Goal: Task Accomplishment & Management: Complete application form

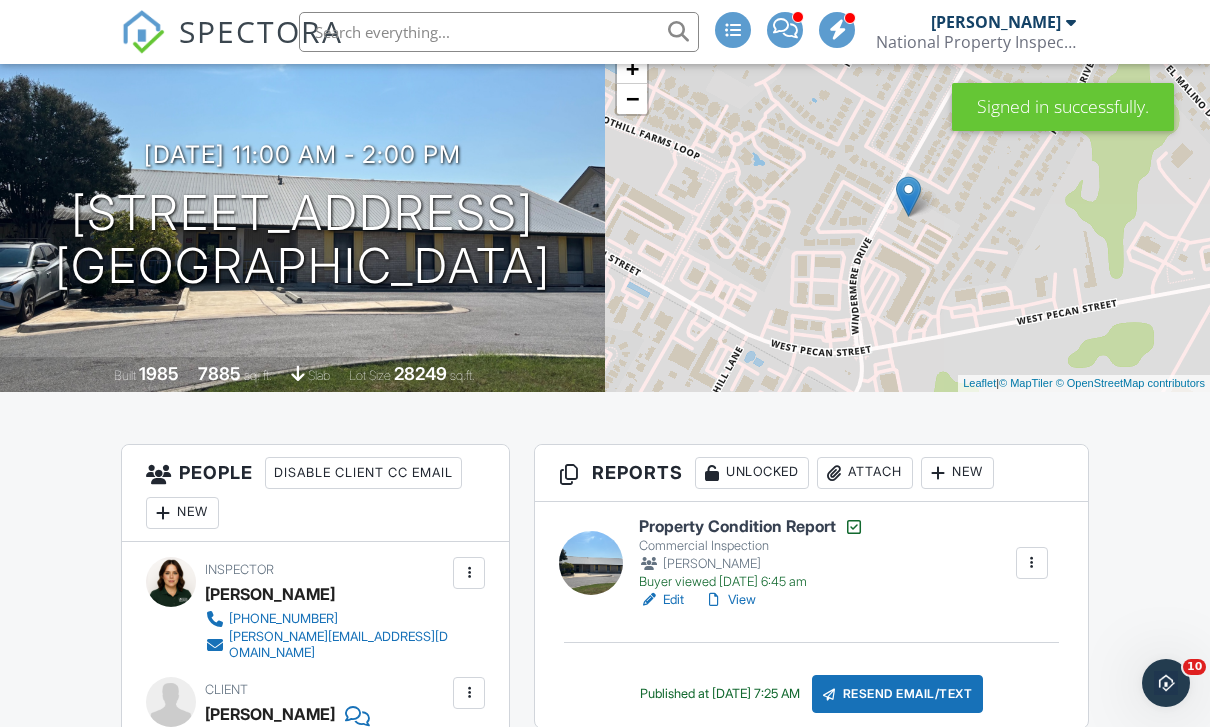
click at [675, 608] on link "Edit" at bounding box center [661, 600] width 45 height 20
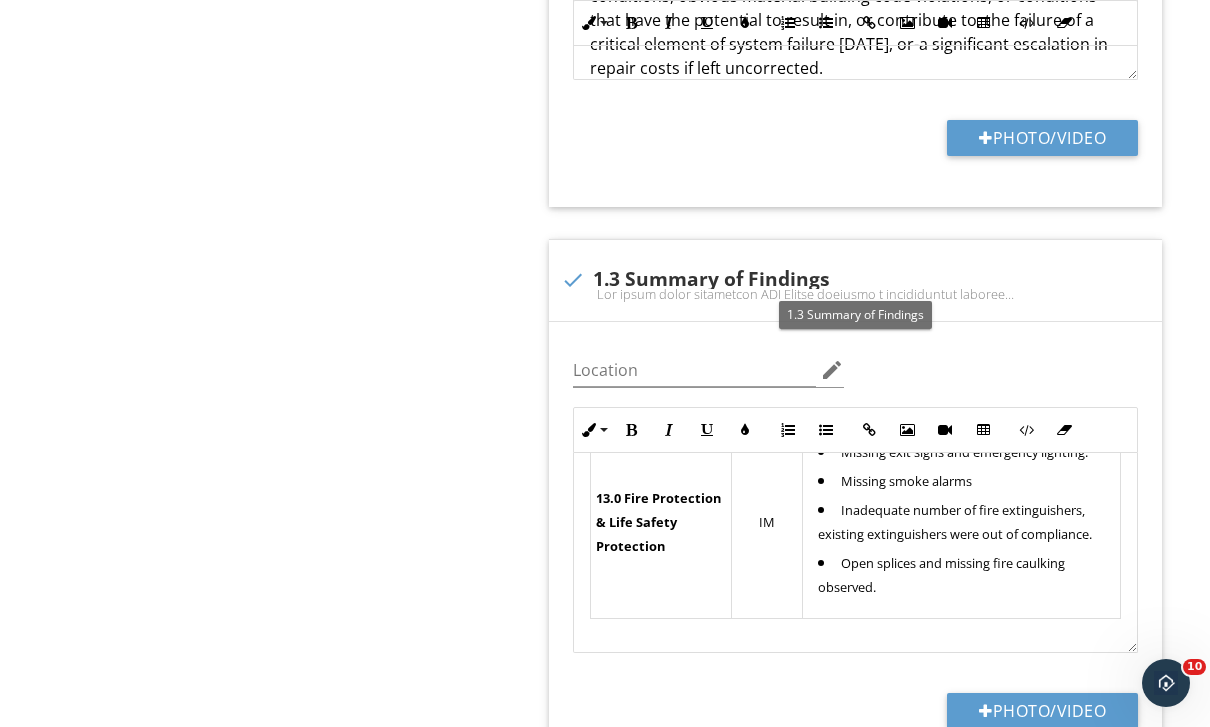
scroll to position [1608, 0]
click at [581, 284] on div at bounding box center [573, 280] width 34 height 34
checkbox input "true"
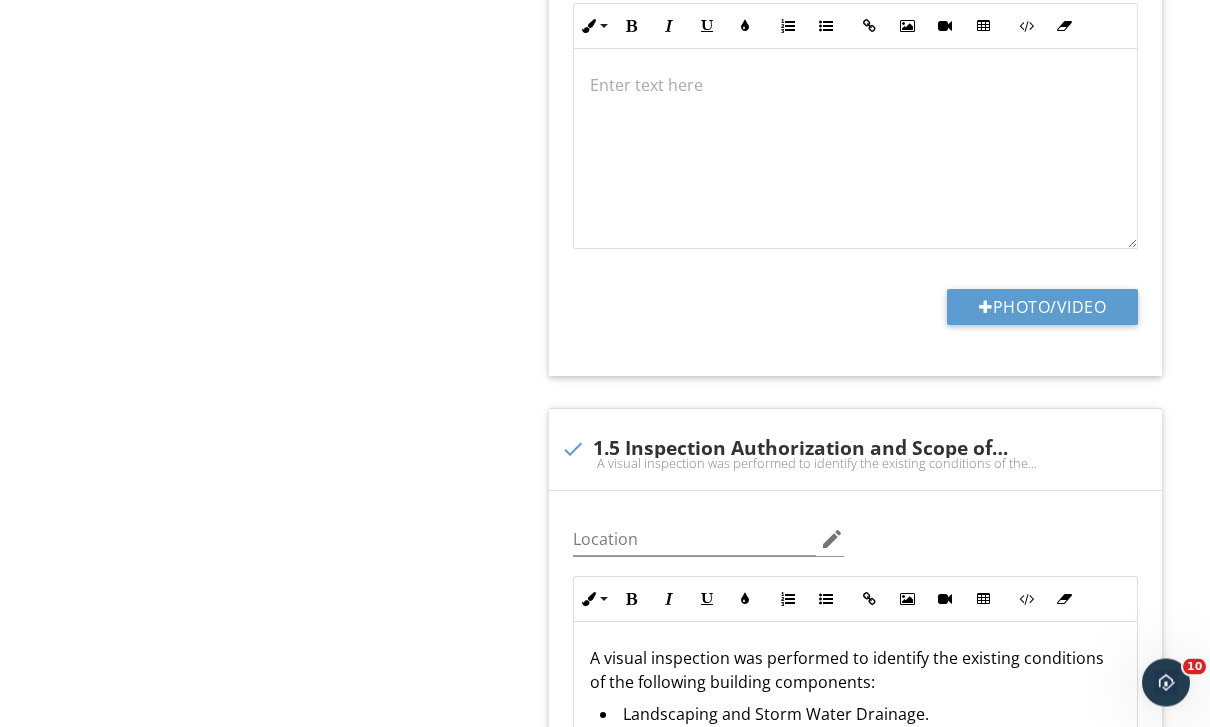
scroll to position [2634, 0]
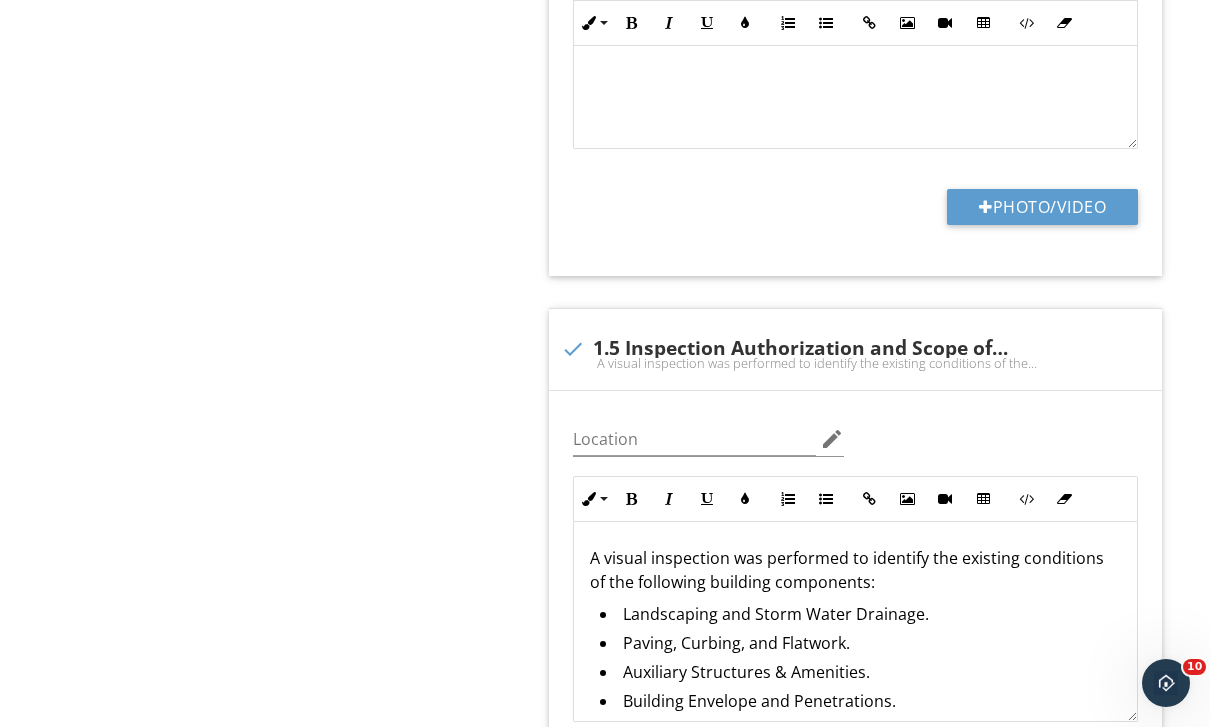
click at [930, 326] on div at bounding box center [930, 328] width 24 height 20
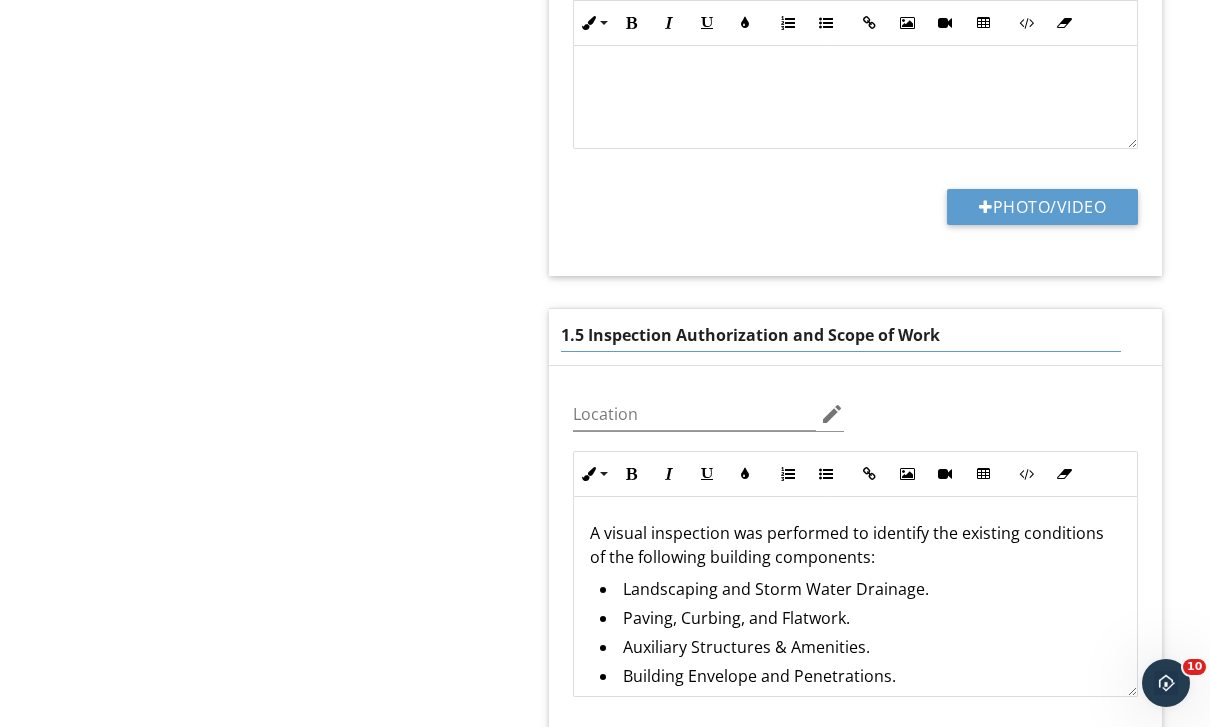
click at [583, 331] on input "1.5 Inspection Authorization and Scope of Work" at bounding box center [840, 335] width 559 height 33
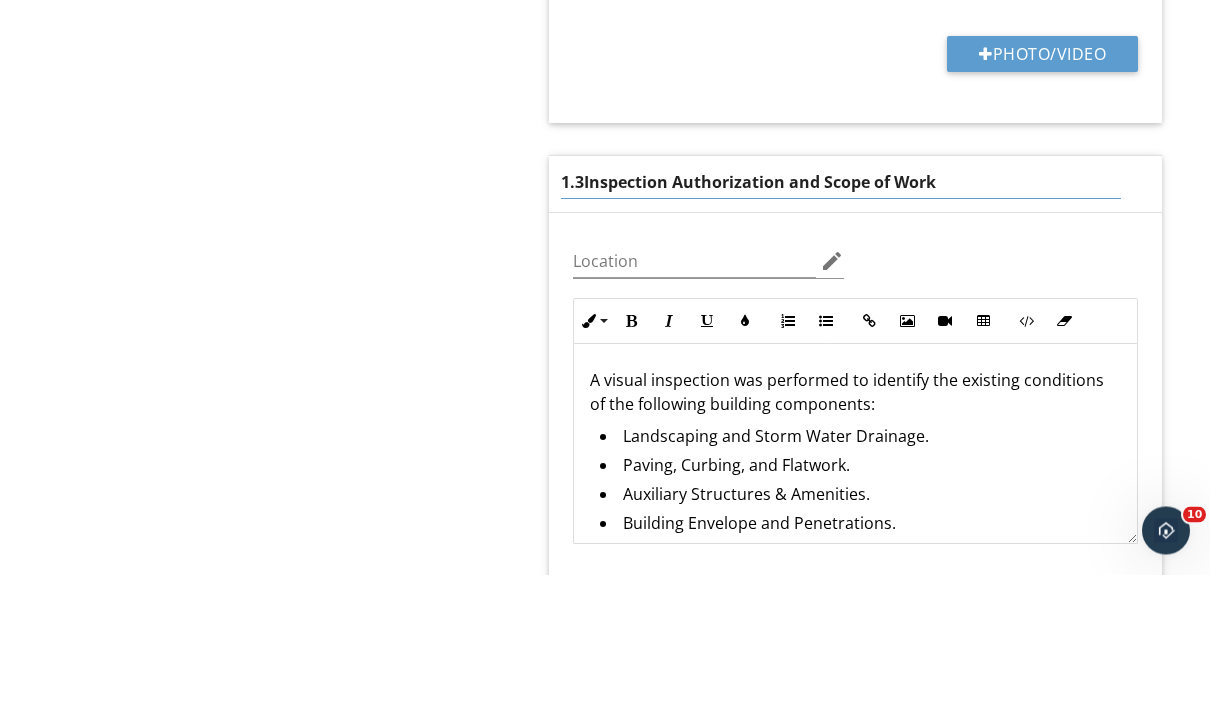
type input "1.3 Inspection Authorization and Scope of Work"
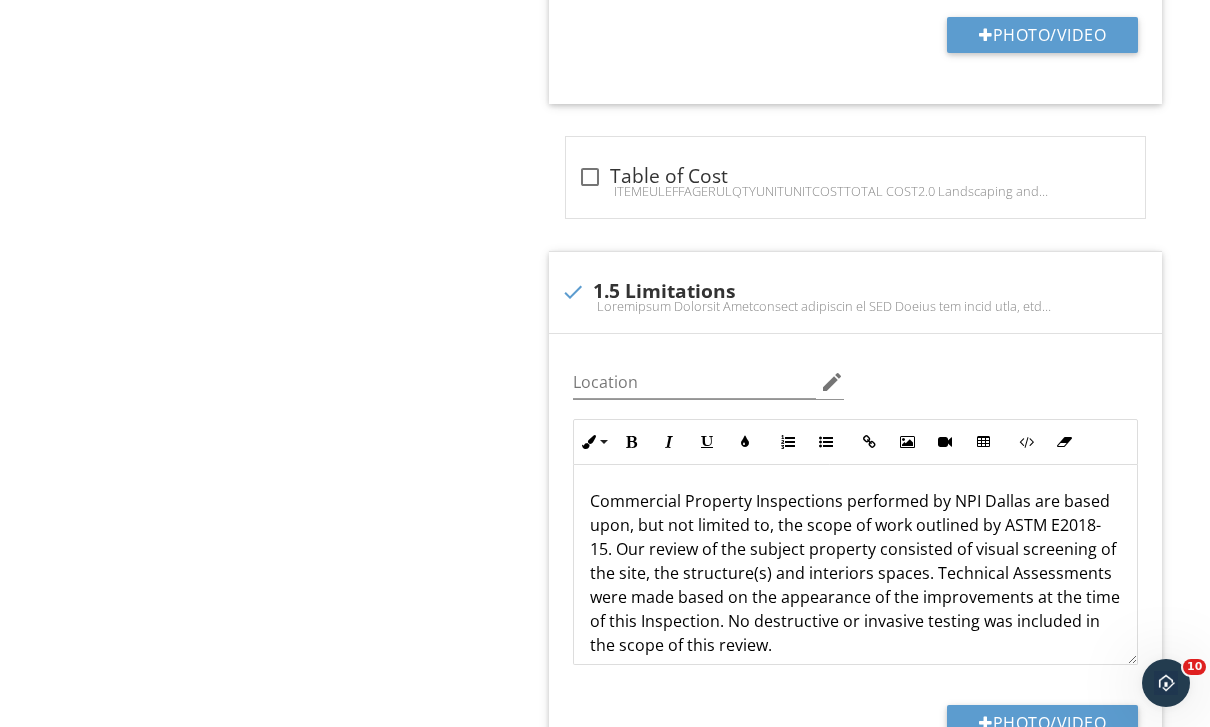
scroll to position [3380, 0]
click at [922, 272] on div at bounding box center [930, 270] width 24 height 20
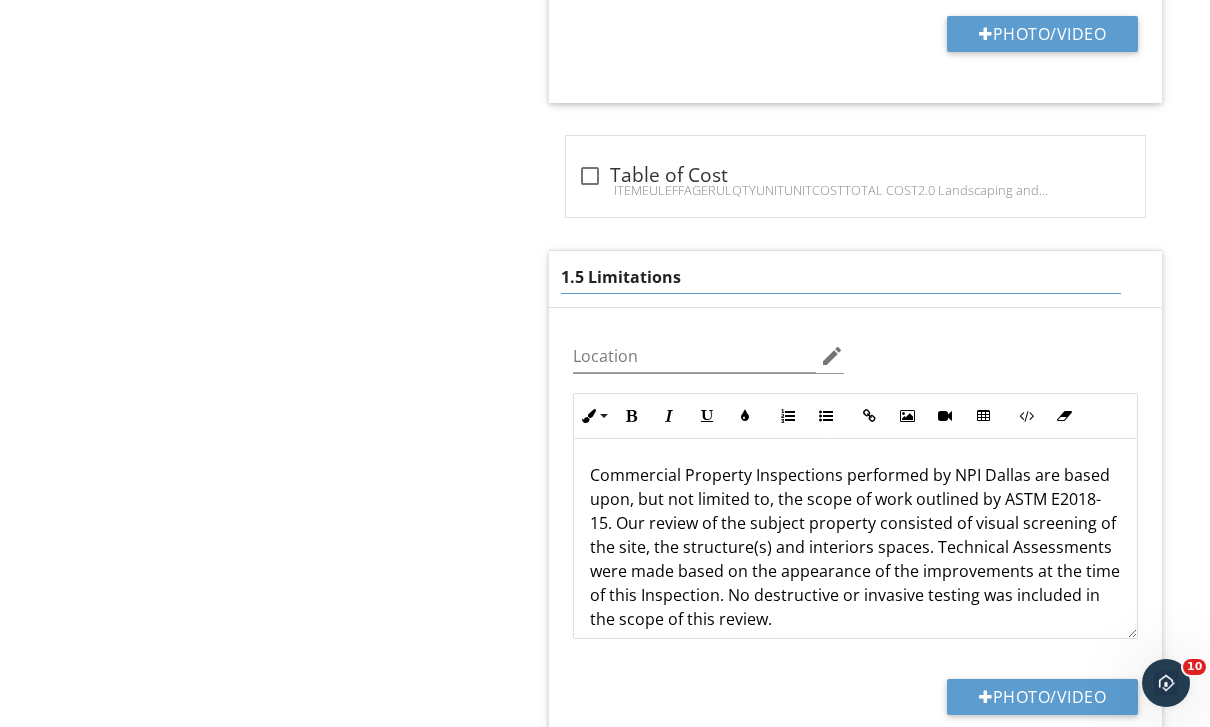
click at [570, 283] on input "1.5 Limitations" at bounding box center [840, 277] width 559 height 33
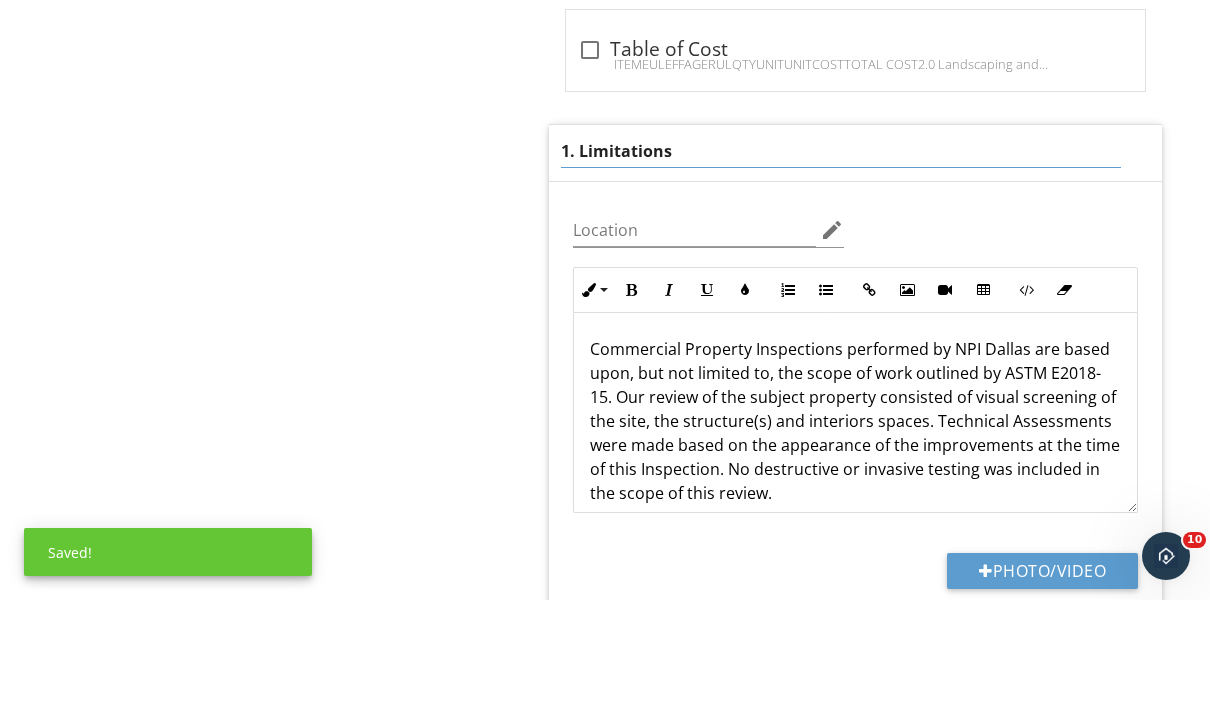
type input "1.4 Limitations"
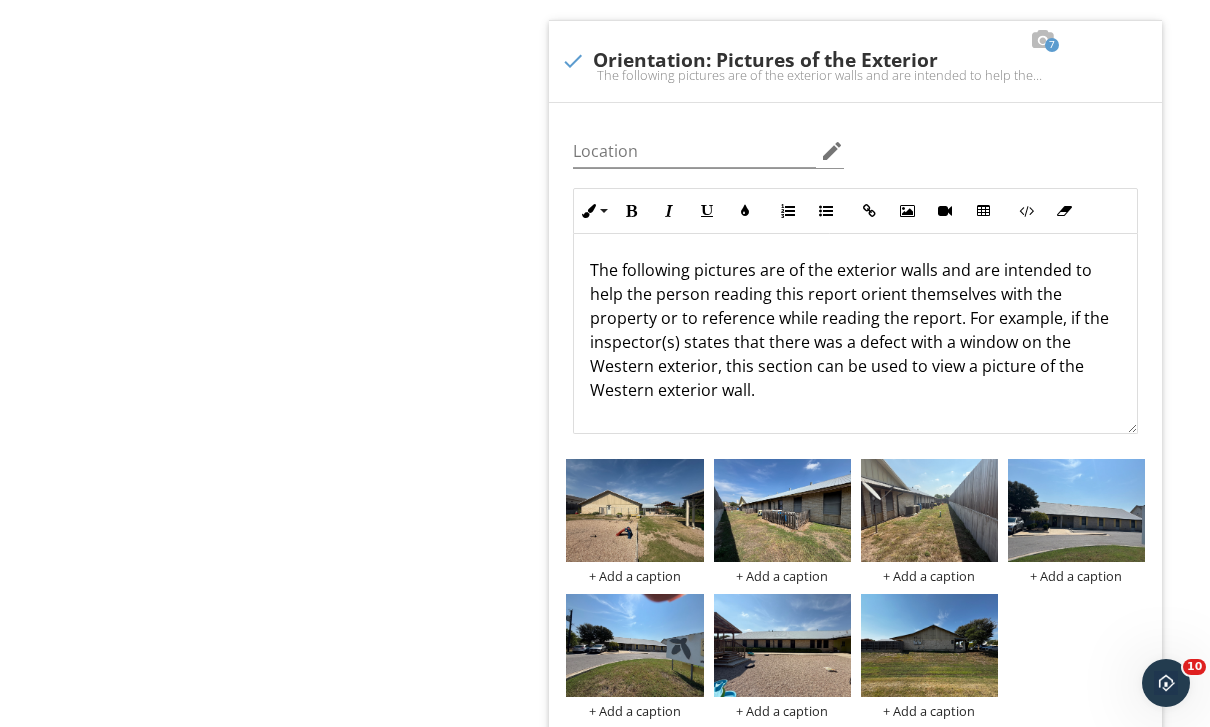
scroll to position [4320, 0]
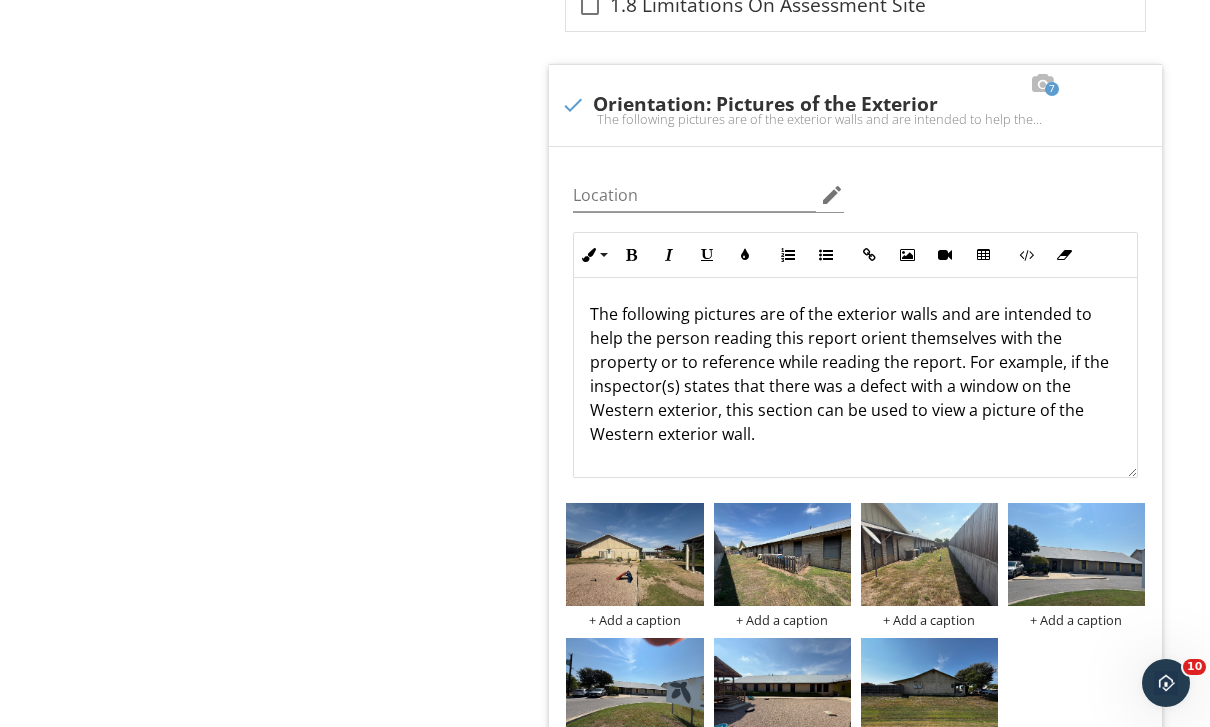
click at [816, 456] on p at bounding box center [855, 466] width 531 height 24
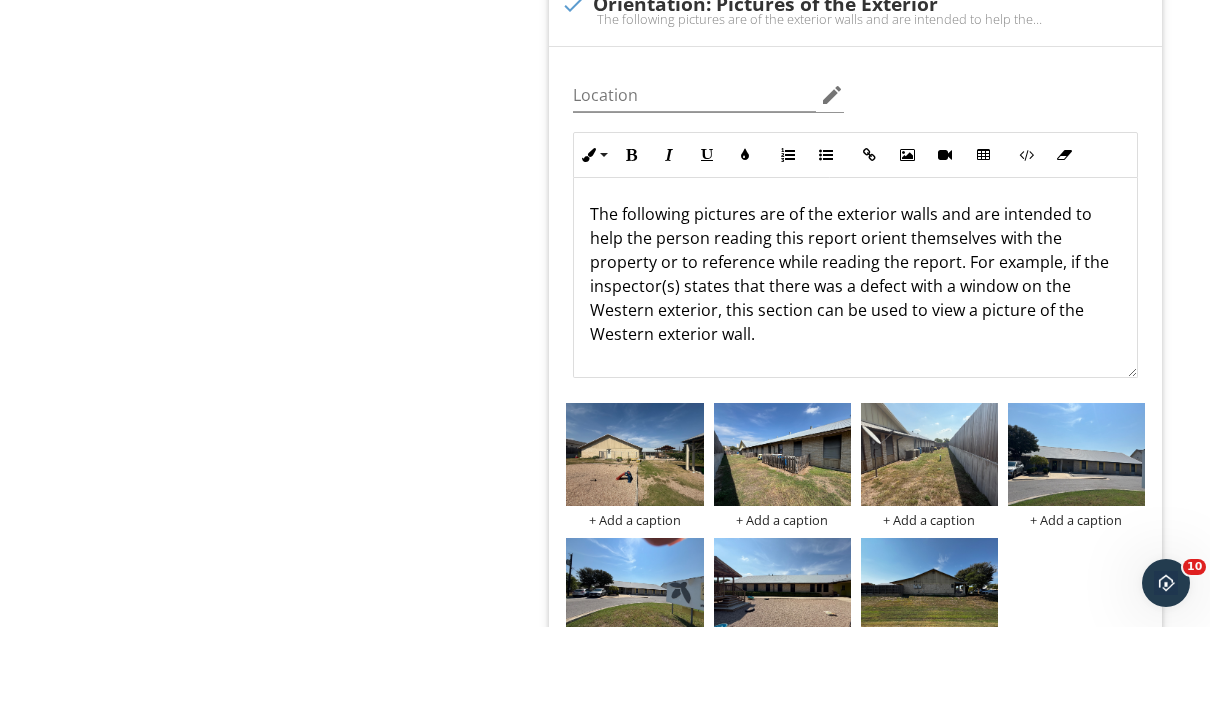
scroll to position [4248, 0]
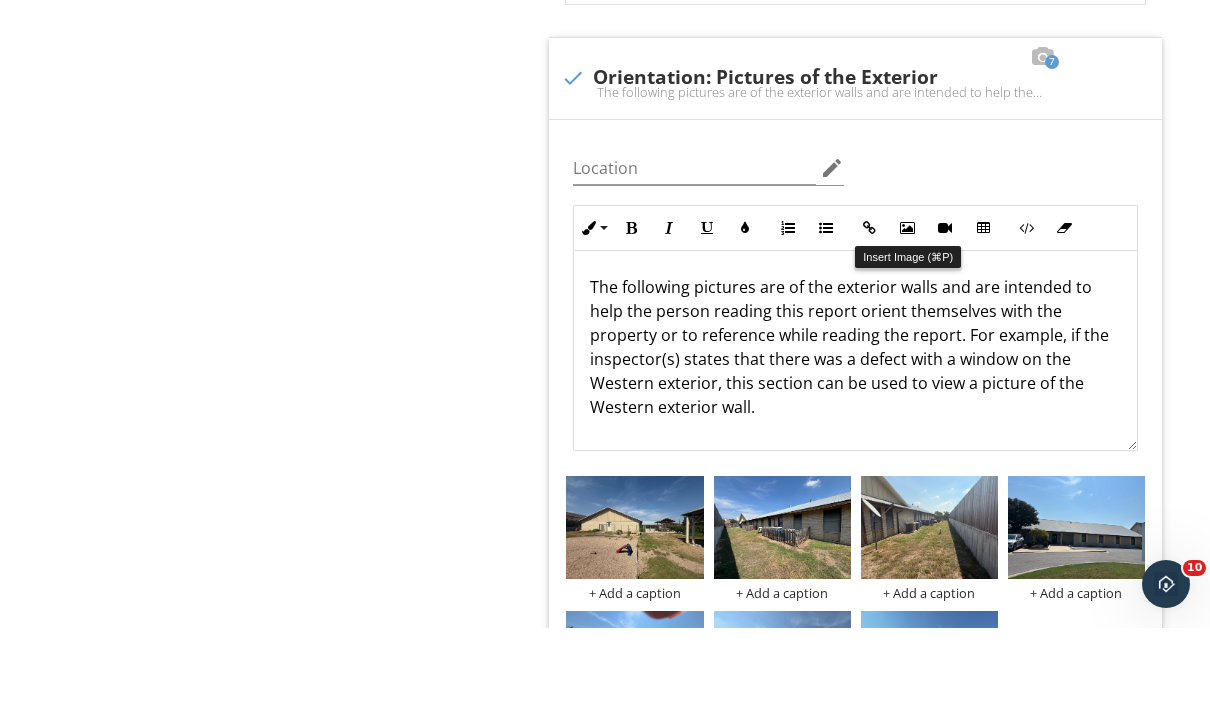
click at [912, 320] on icon "button" at bounding box center [907, 327] width 14 height 14
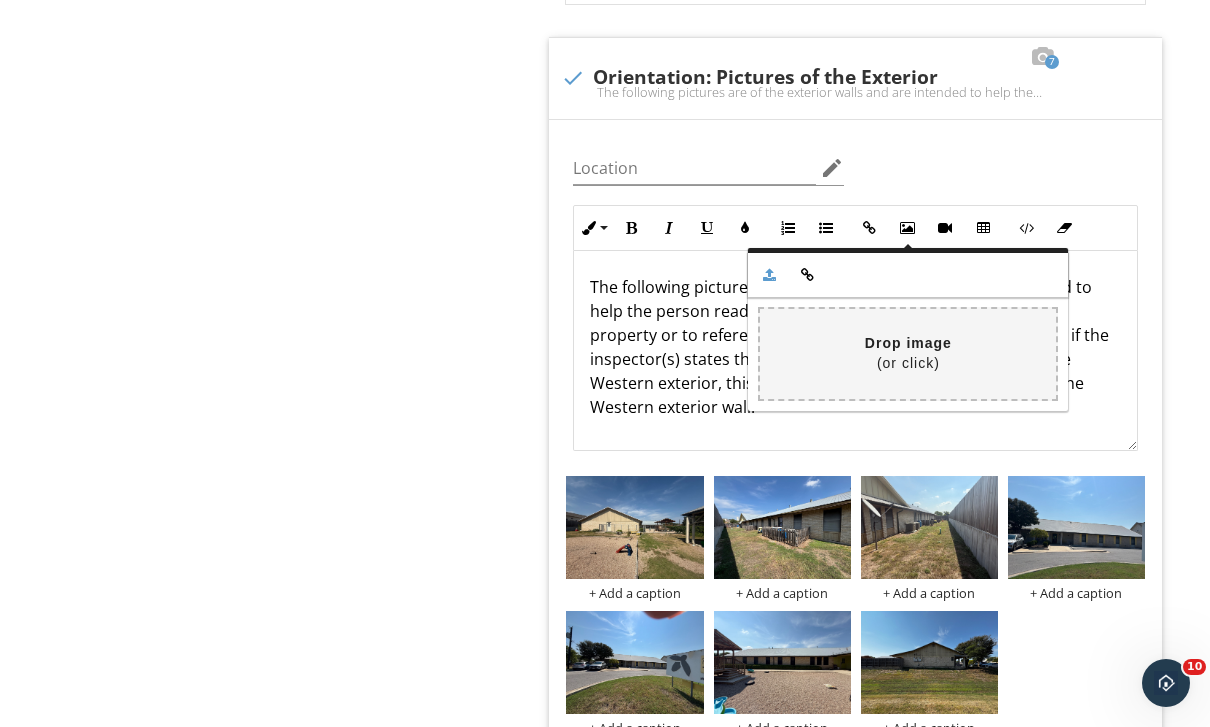
click at [965, 346] on input "file" at bounding box center [315, 353] width 1479 height 89
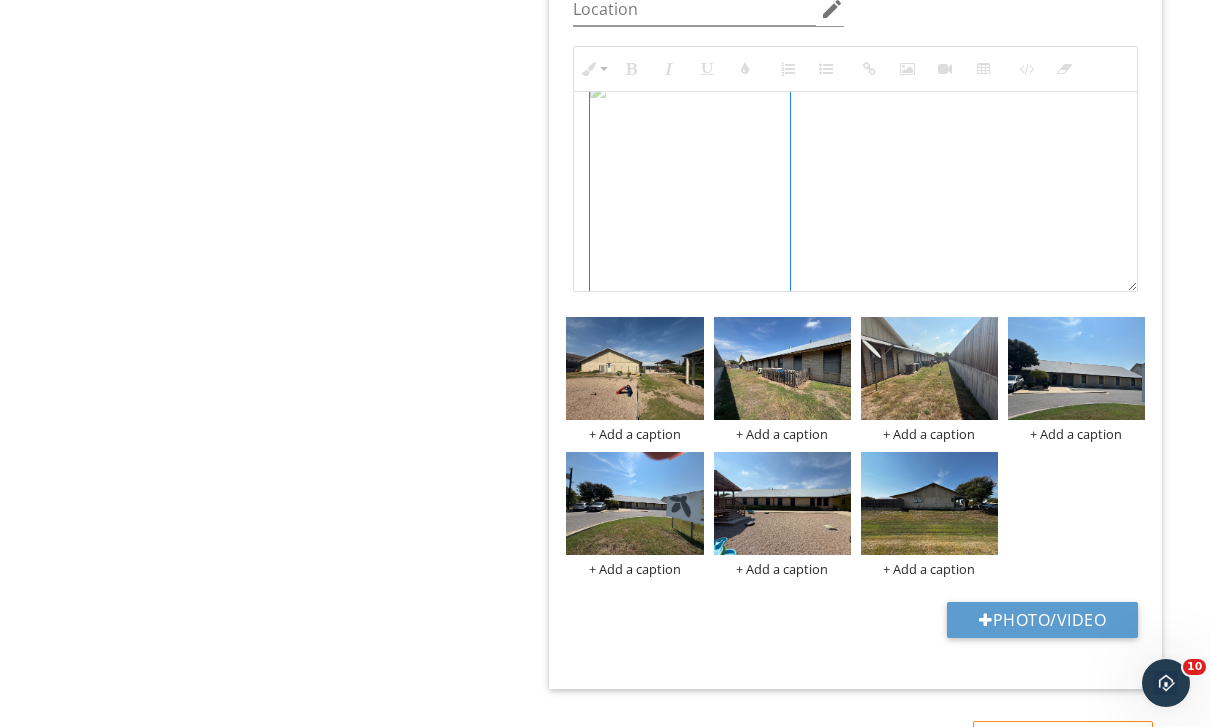
scroll to position [190, 0]
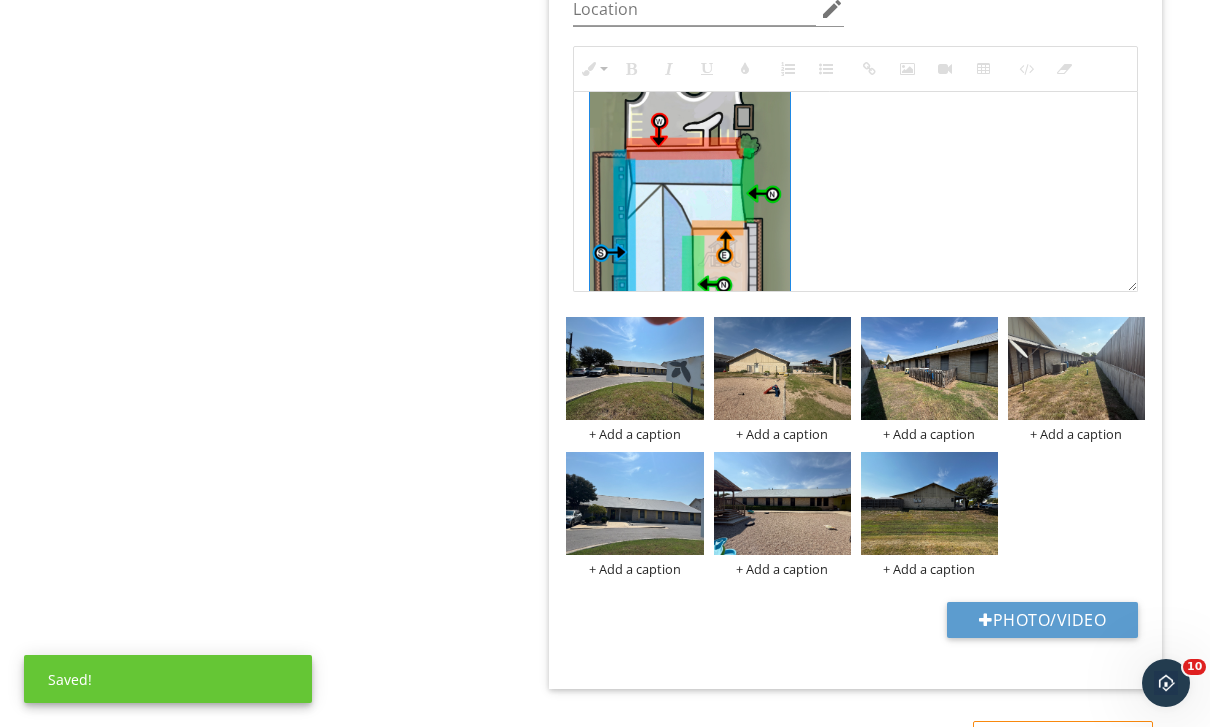
click at [663, 440] on button "Display" at bounding box center [669, 425] width 38 height 38
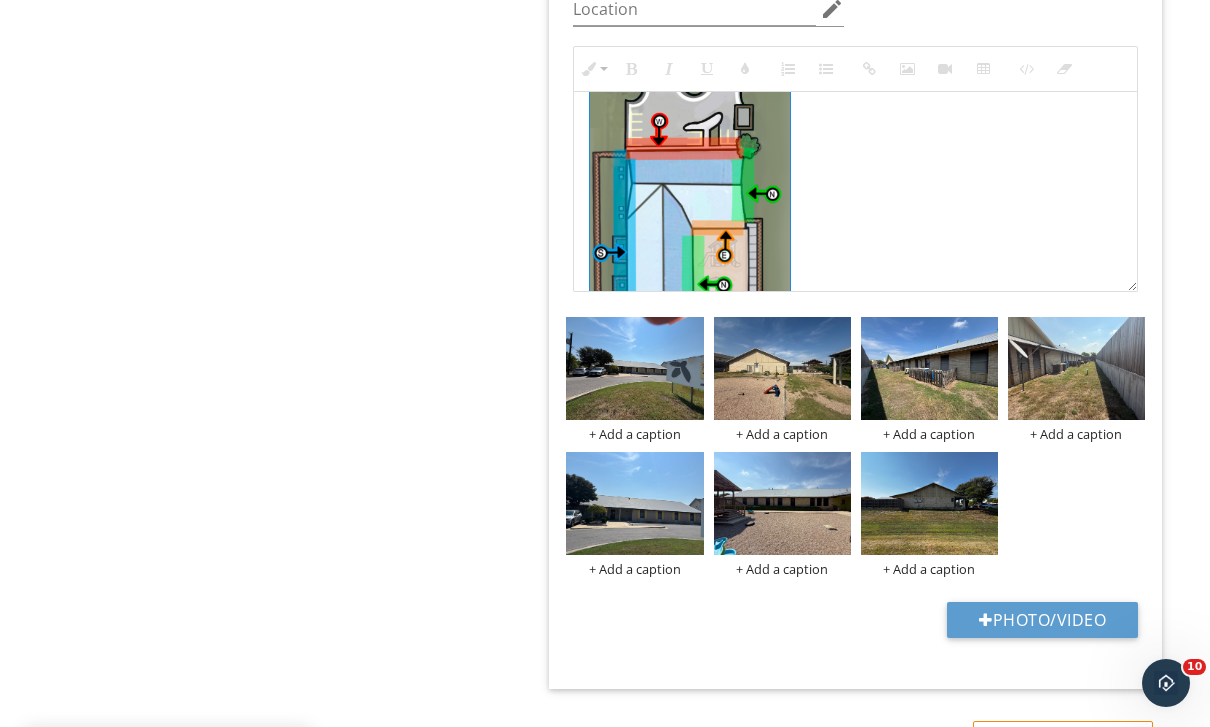
click at [646, 437] on button "Align" at bounding box center [627, 425] width 38 height 38
click at [643, 436] on button "Align" at bounding box center [627, 425] width 38 height 38
click at [642, 425] on button "Align" at bounding box center [627, 425] width 38 height 38
click at [654, 436] on button "Display" at bounding box center [669, 425] width 38 height 38
click at [615, 438] on button "Align" at bounding box center [627, 425] width 38 height 38
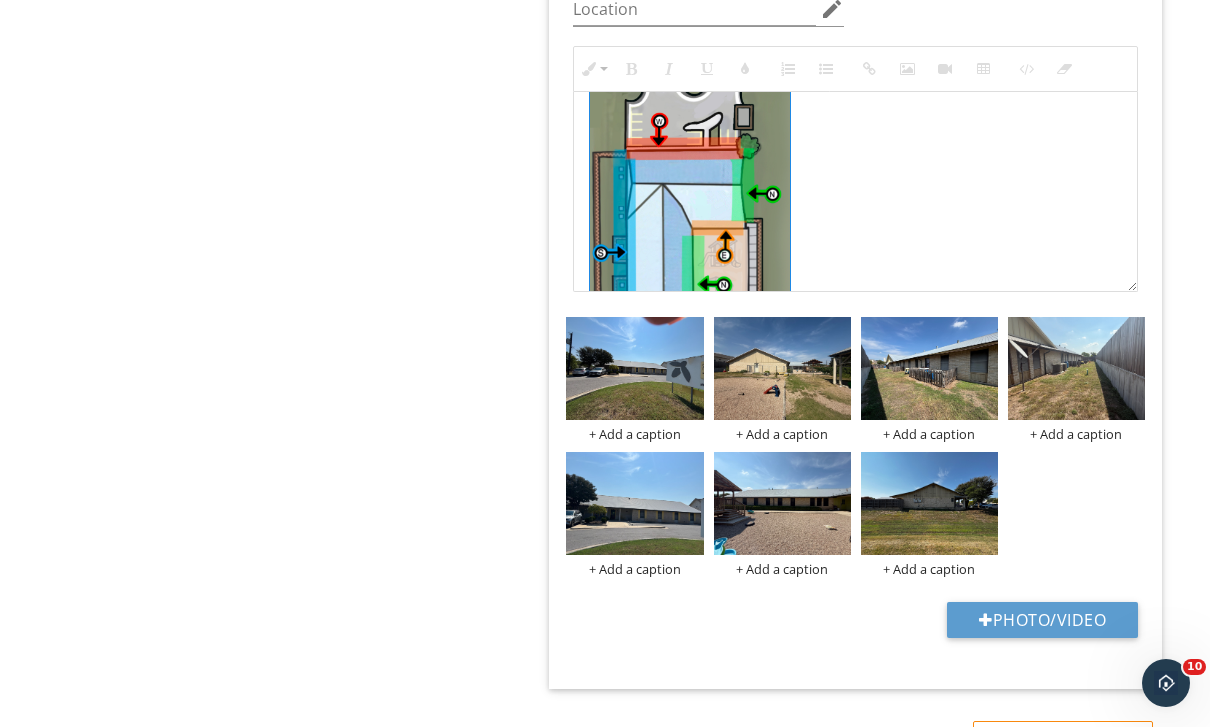
click at [614, 427] on button "Align" at bounding box center [627, 425] width 38 height 38
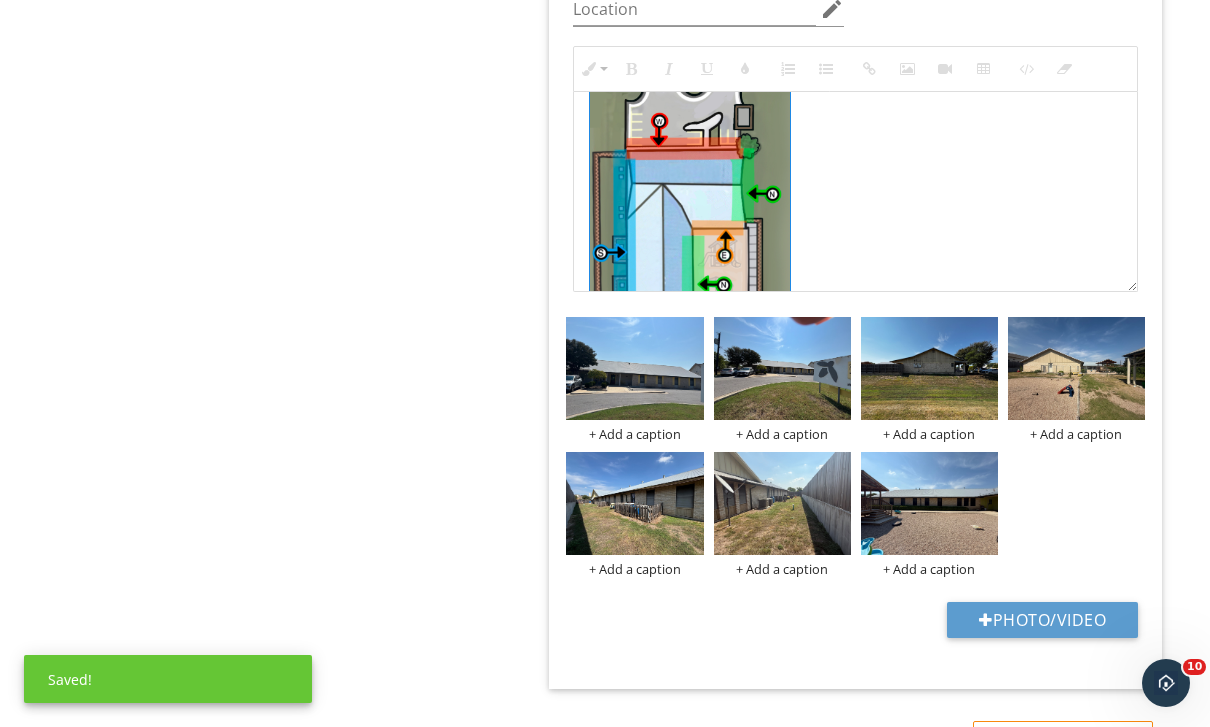
click at [0, 0] on div at bounding box center [0, 0] width 0 height 0
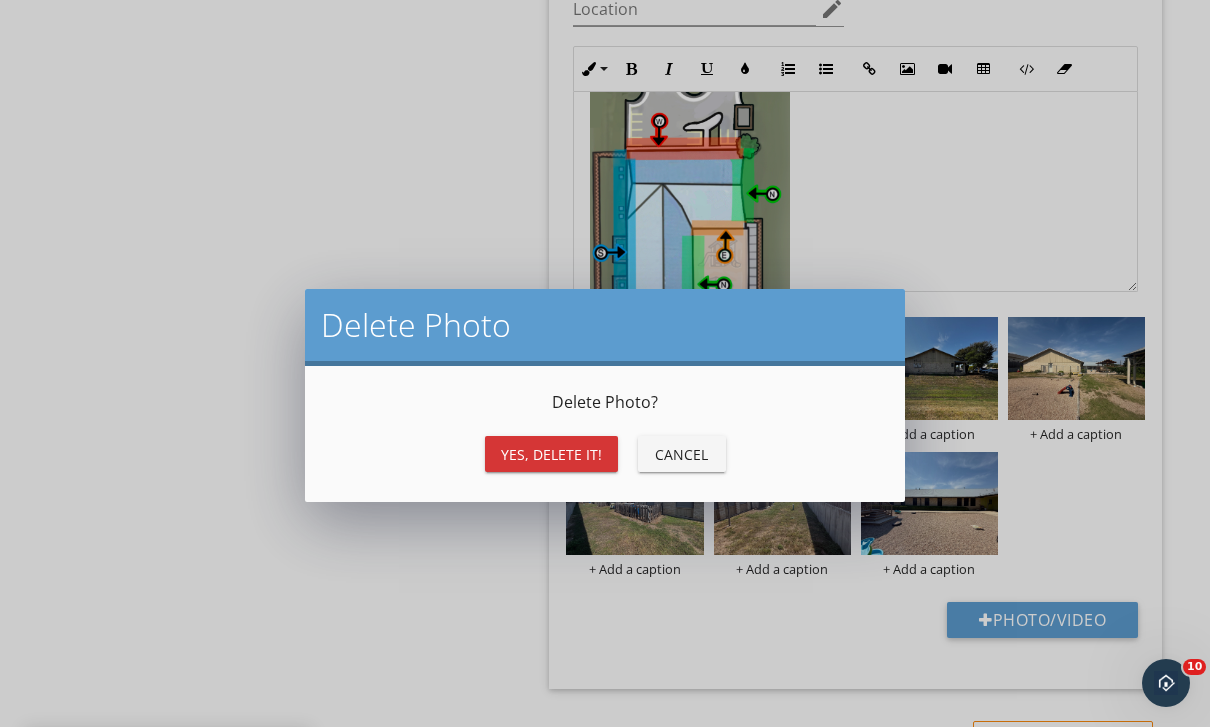
click at [570, 456] on div "Yes, Delete it!" at bounding box center [551, 454] width 101 height 21
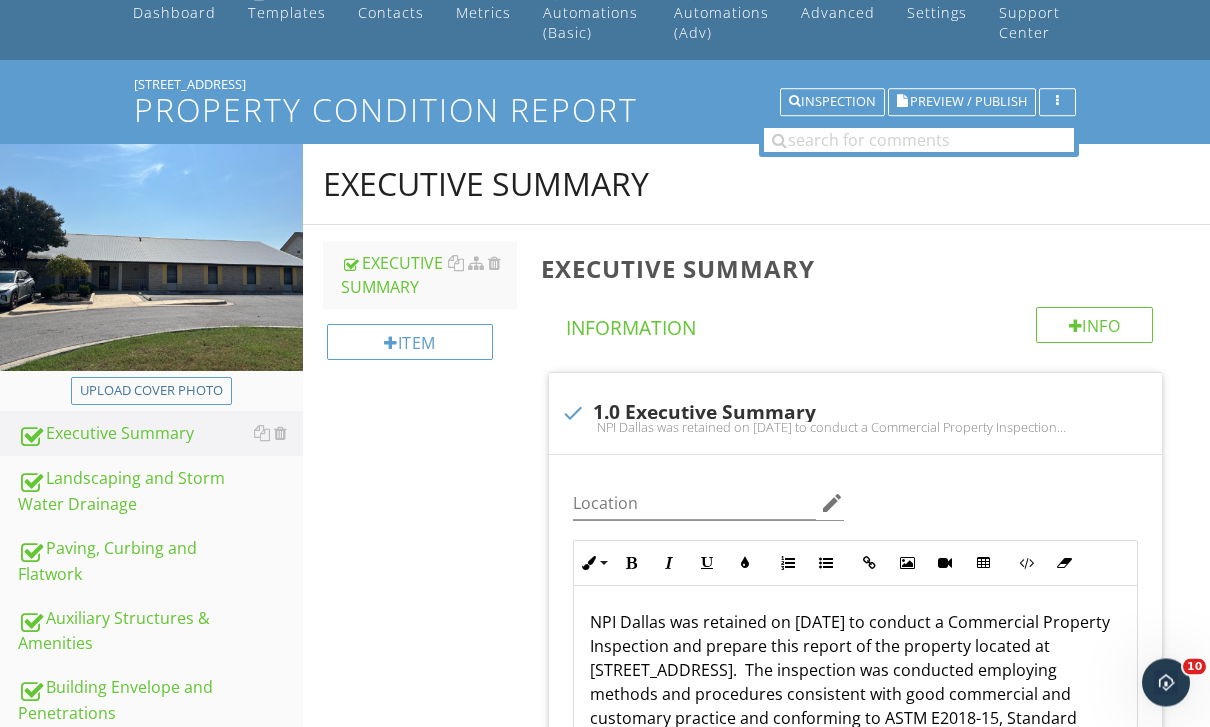
scroll to position [0, 0]
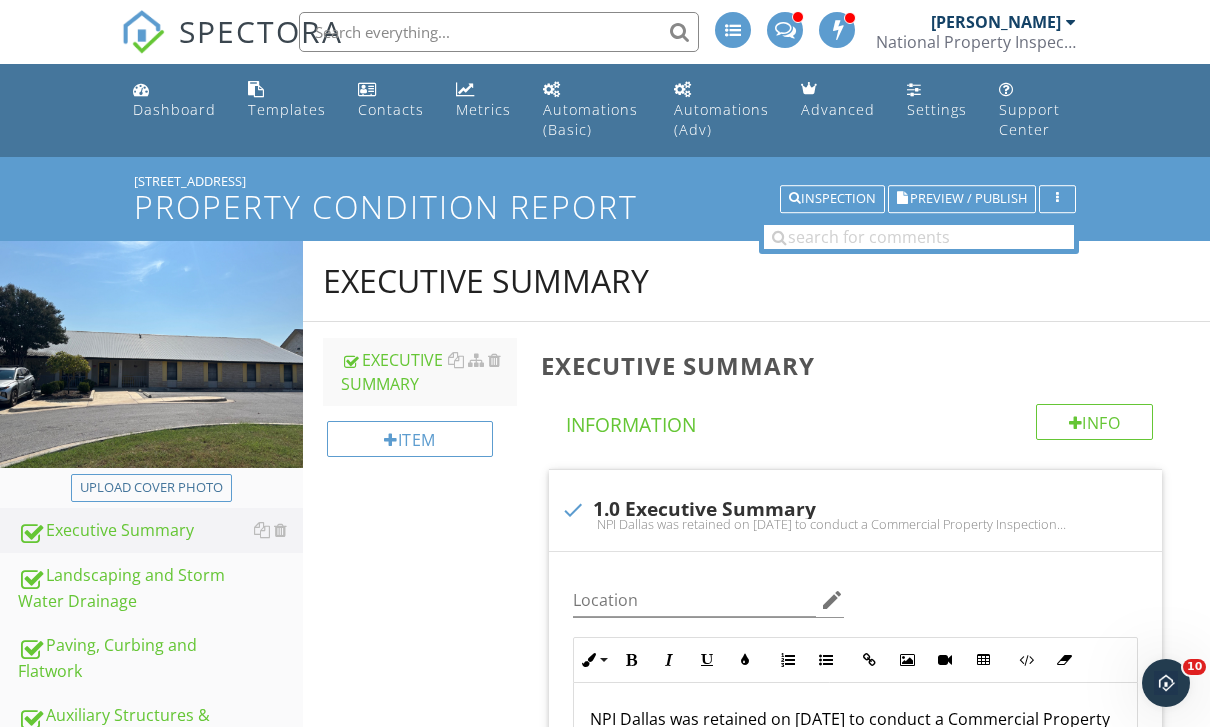
click at [160, 117] on div "Dashboard" at bounding box center [174, 109] width 83 height 19
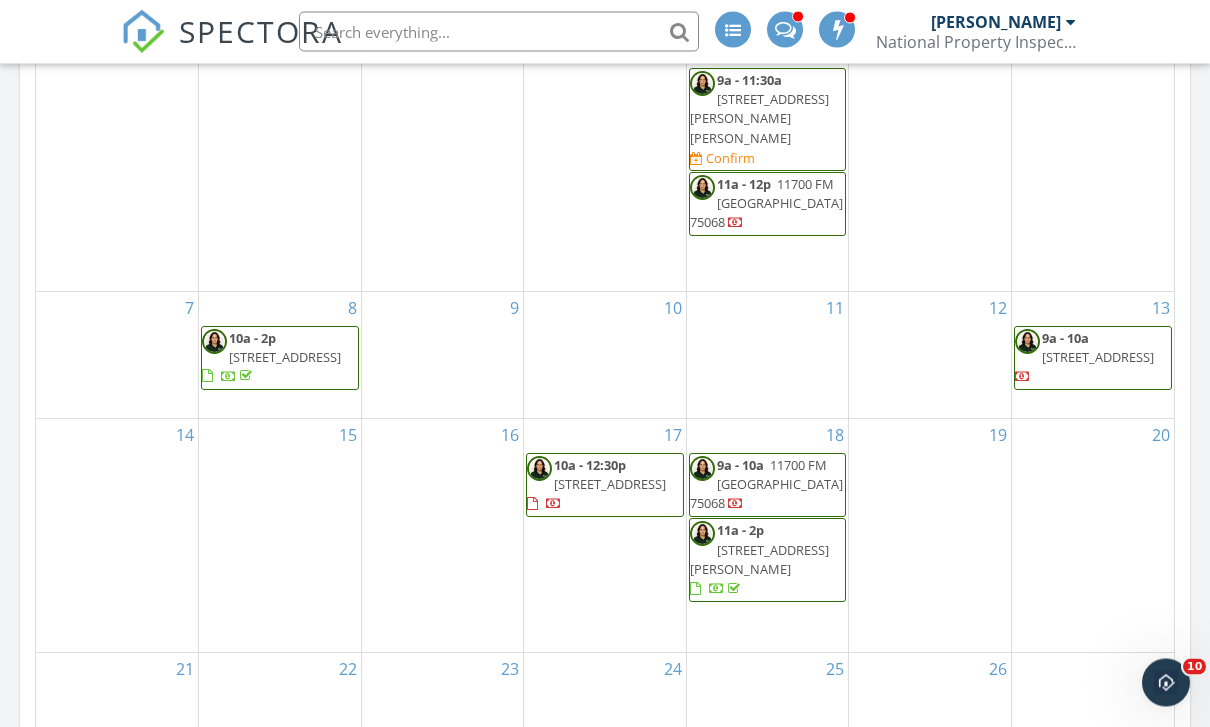
scroll to position [1156, 0]
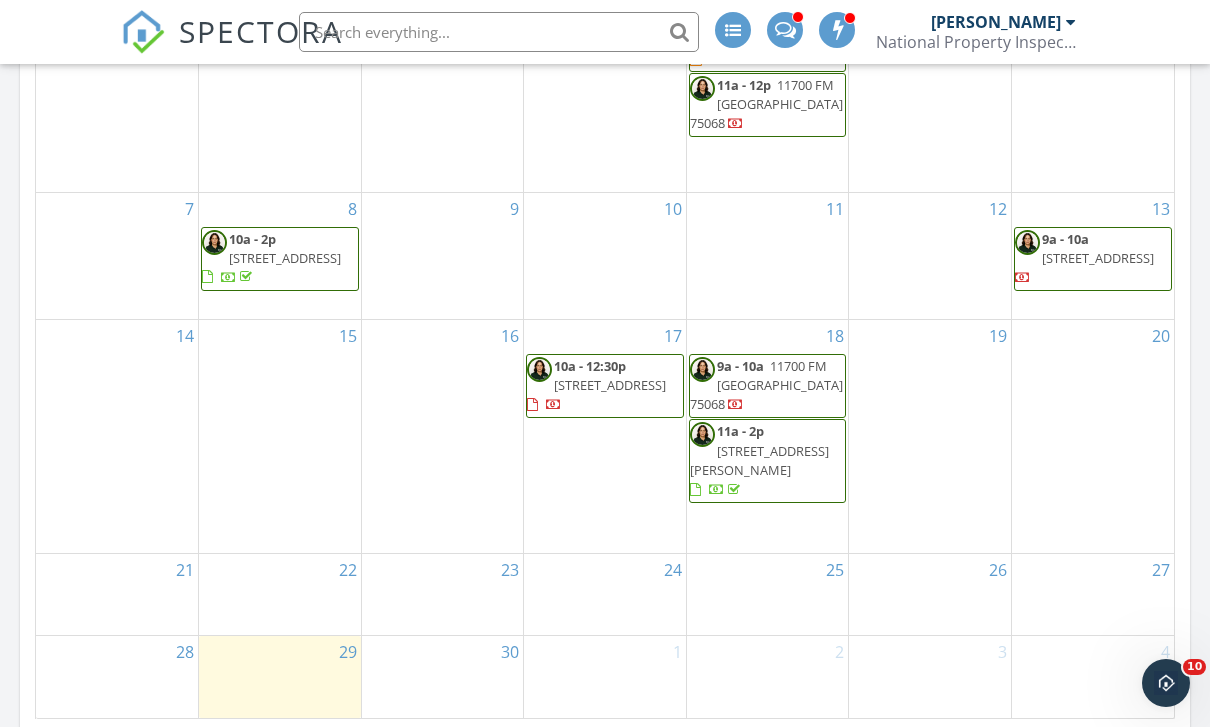
click at [1123, 587] on div at bounding box center [1093, 603] width 162 height 32
click at [1163, 554] on link "27" at bounding box center [1161, 570] width 26 height 32
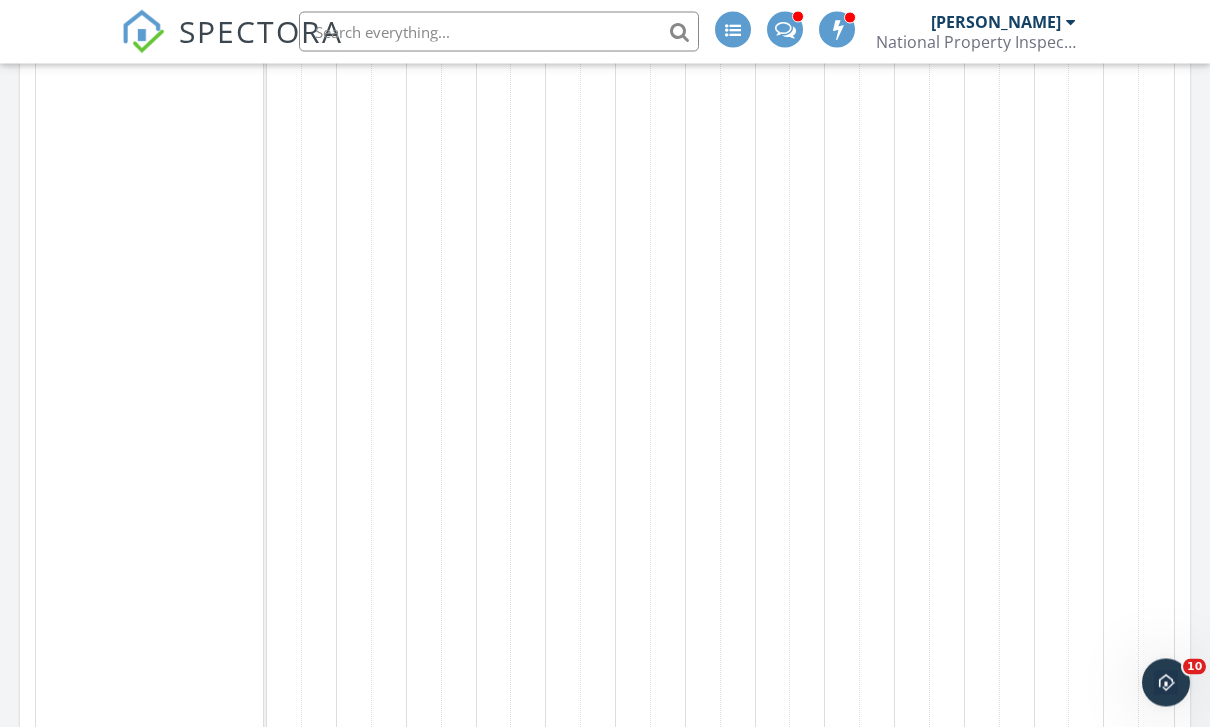
scroll to position [1113, 0]
click at [1170, 384] on td at bounding box center [1156, 376] width 35 height 772
click at [61, 34] on nav "SPECTORA Brittany Timmons National Property Inspections Role: Inspector Dashboa…" at bounding box center [605, 32] width 1210 height 64
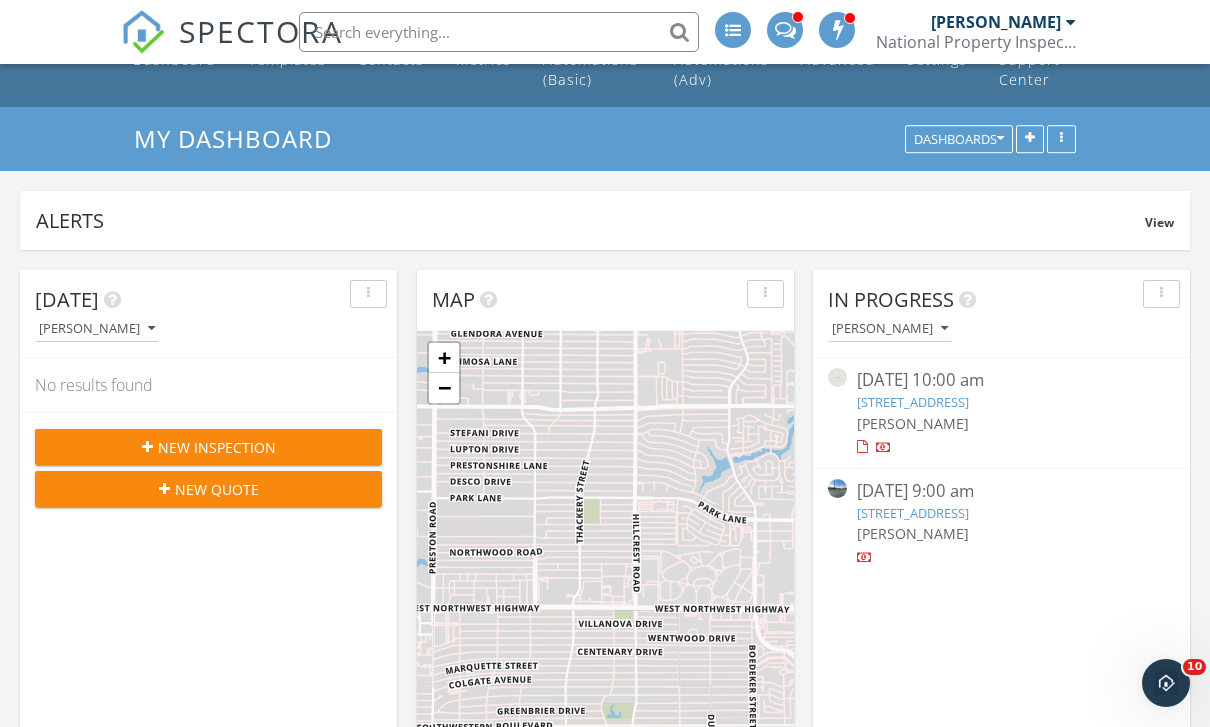
scroll to position [196, 0]
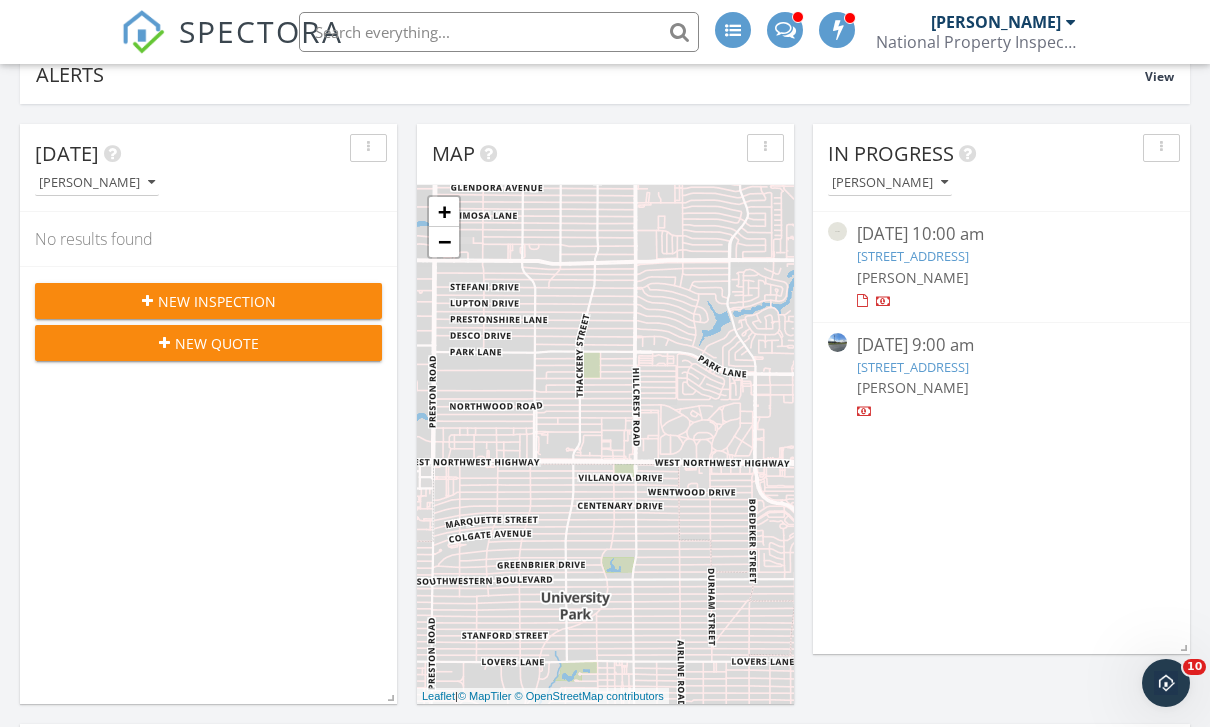
click at [152, 277] on div "New Inspection New Quote" at bounding box center [208, 321] width 377 height 111
click at [132, 301] on div "New Inspection" at bounding box center [208, 301] width 315 height 21
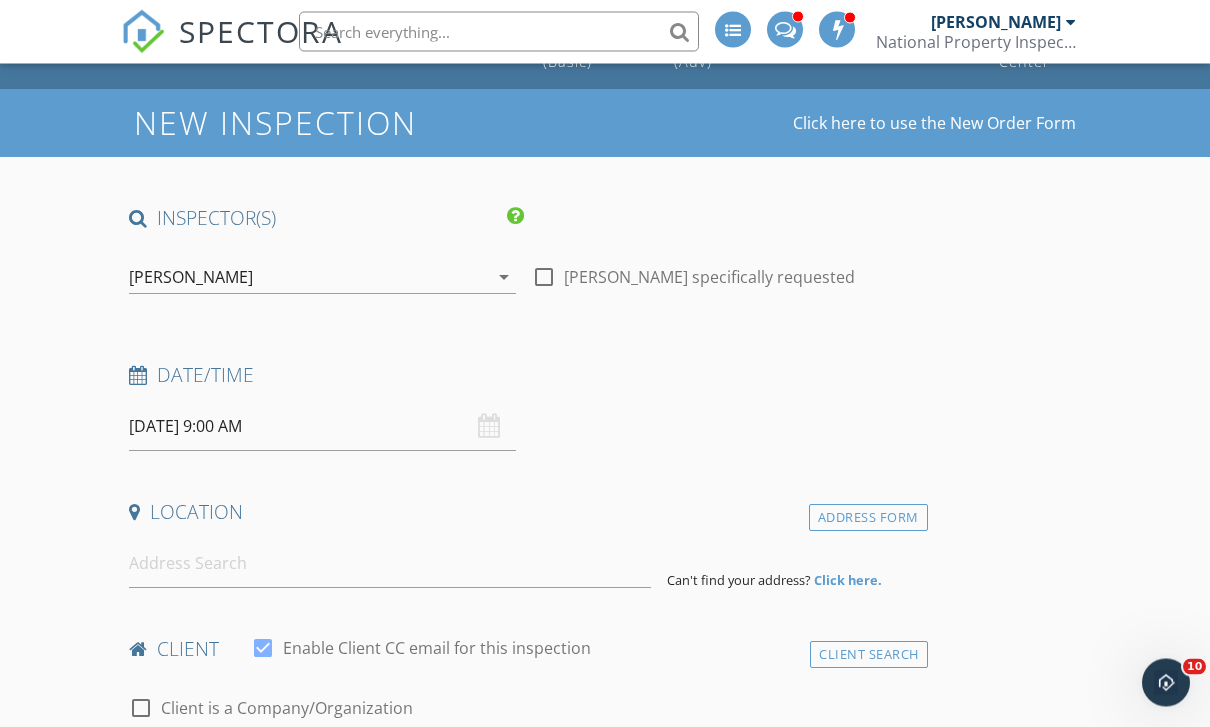
scroll to position [89, 0]
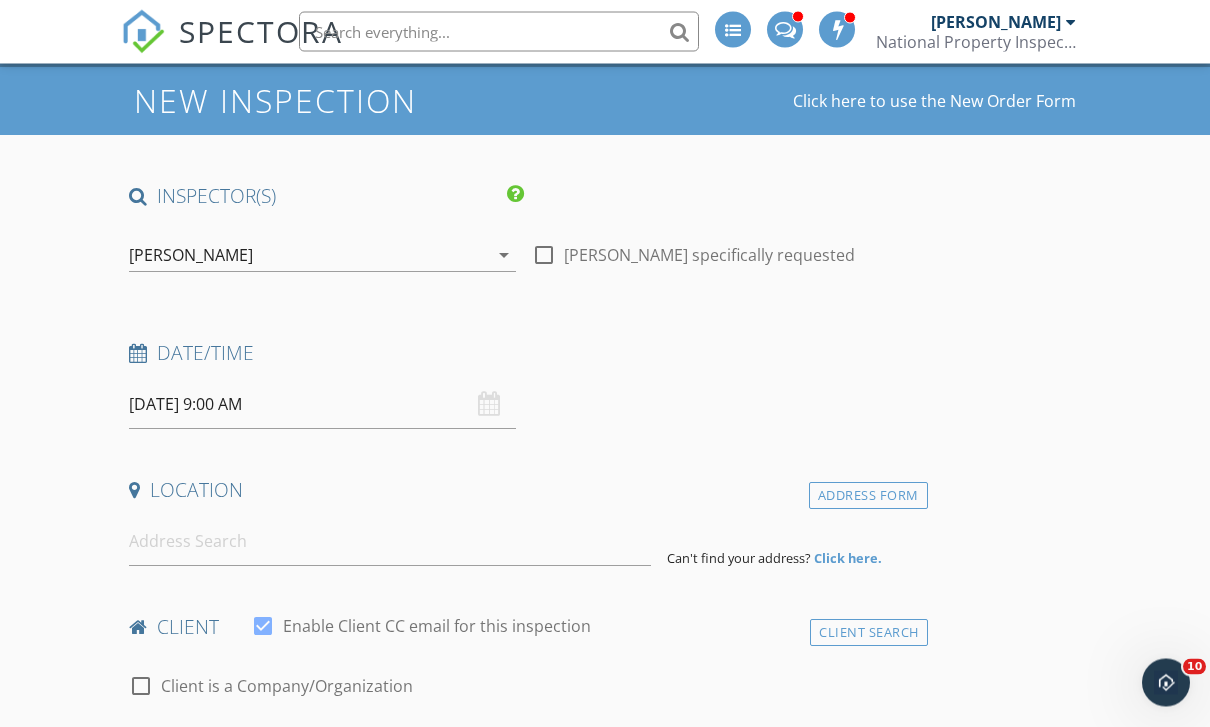
click at [477, 395] on input "09/30/2025 9:00 AM" at bounding box center [322, 405] width 387 height 49
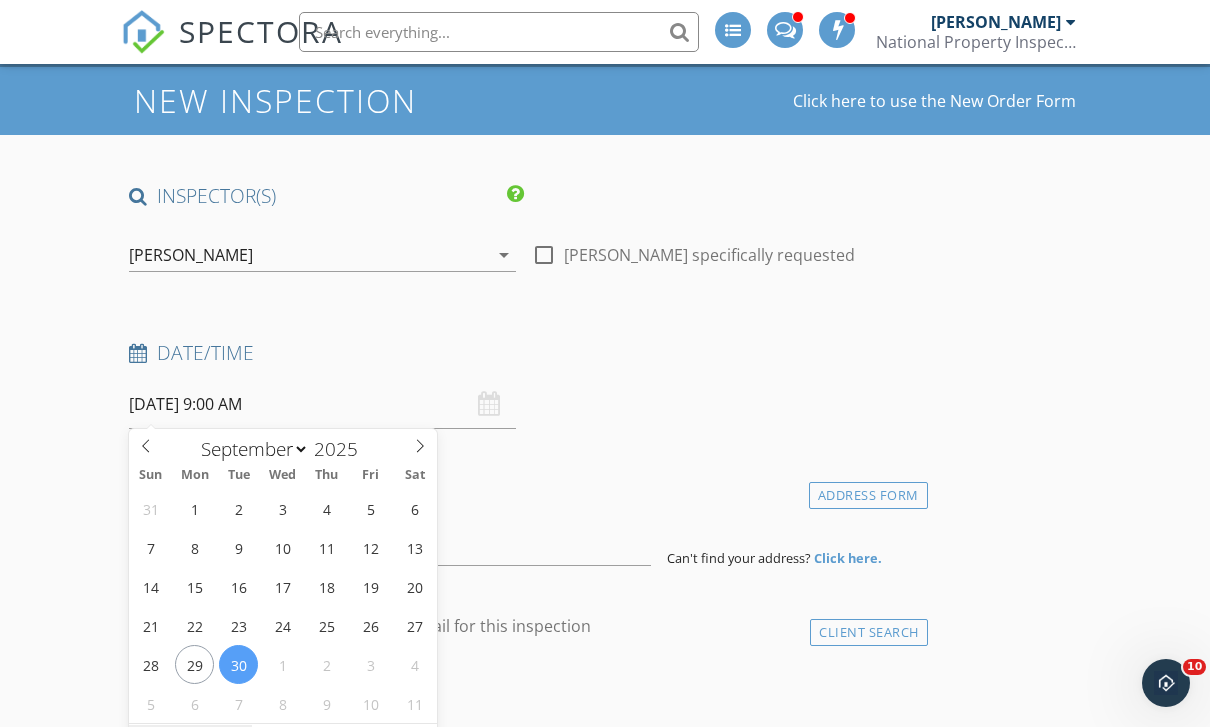
type input "[DATE] 9:00 AM"
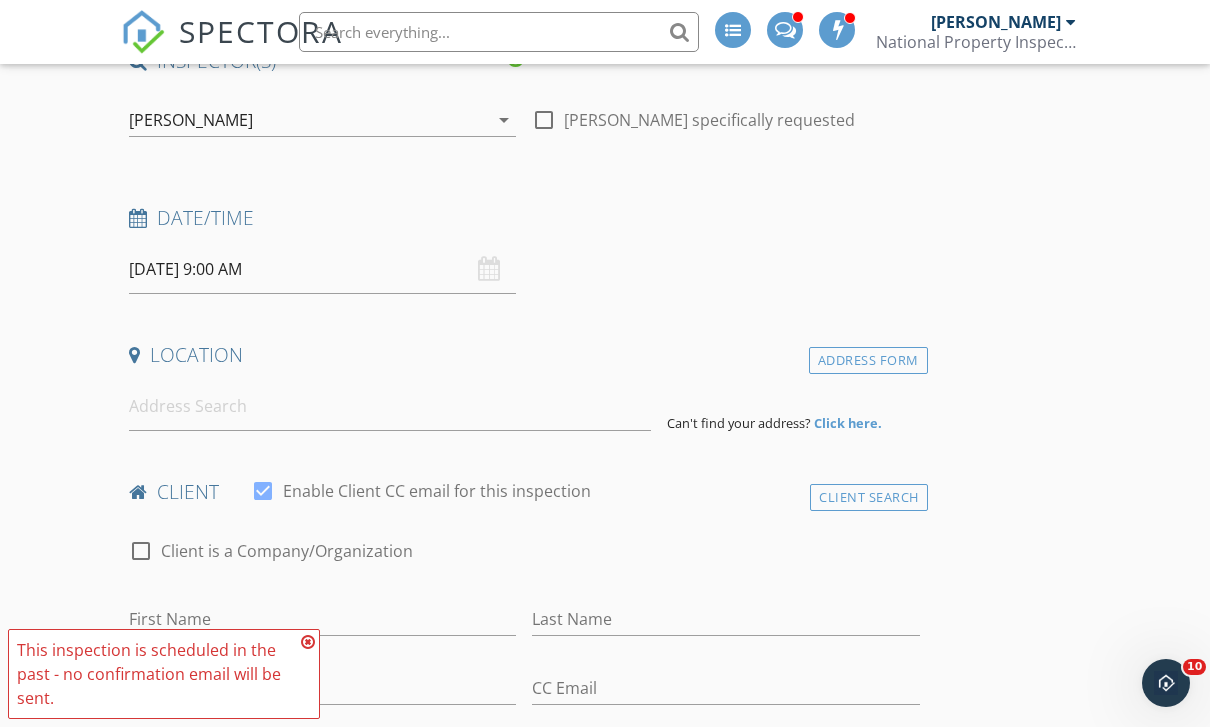
scroll to position [271, 0]
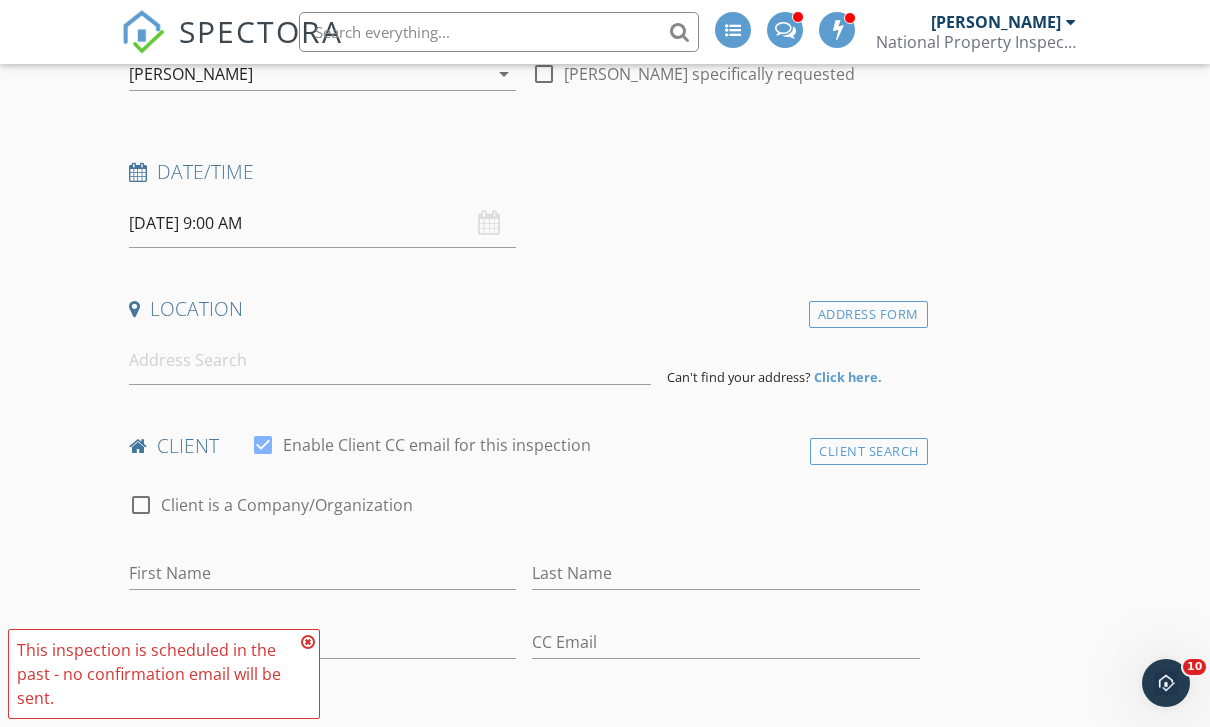
click at [309, 650] on icon at bounding box center [308, 642] width 14 height 16
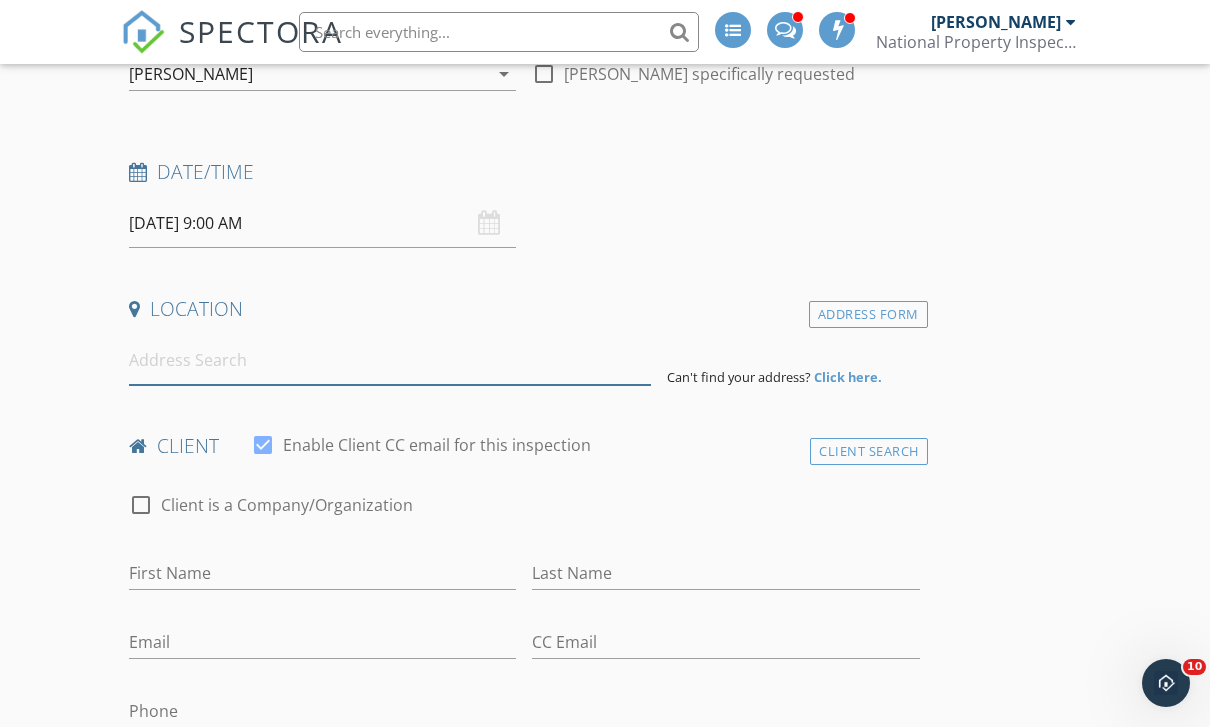
click at [371, 372] on input at bounding box center [390, 360] width 522 height 49
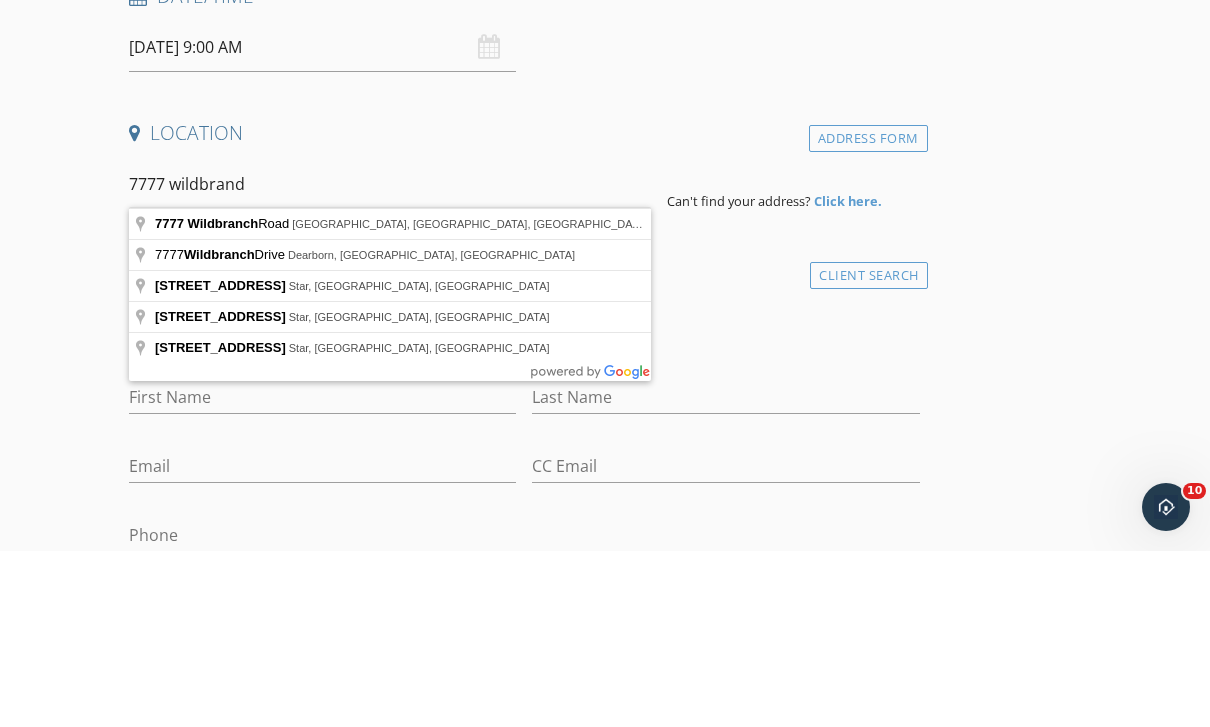
type input "7777 Wildbranch Road, Hamilton, OH, USA"
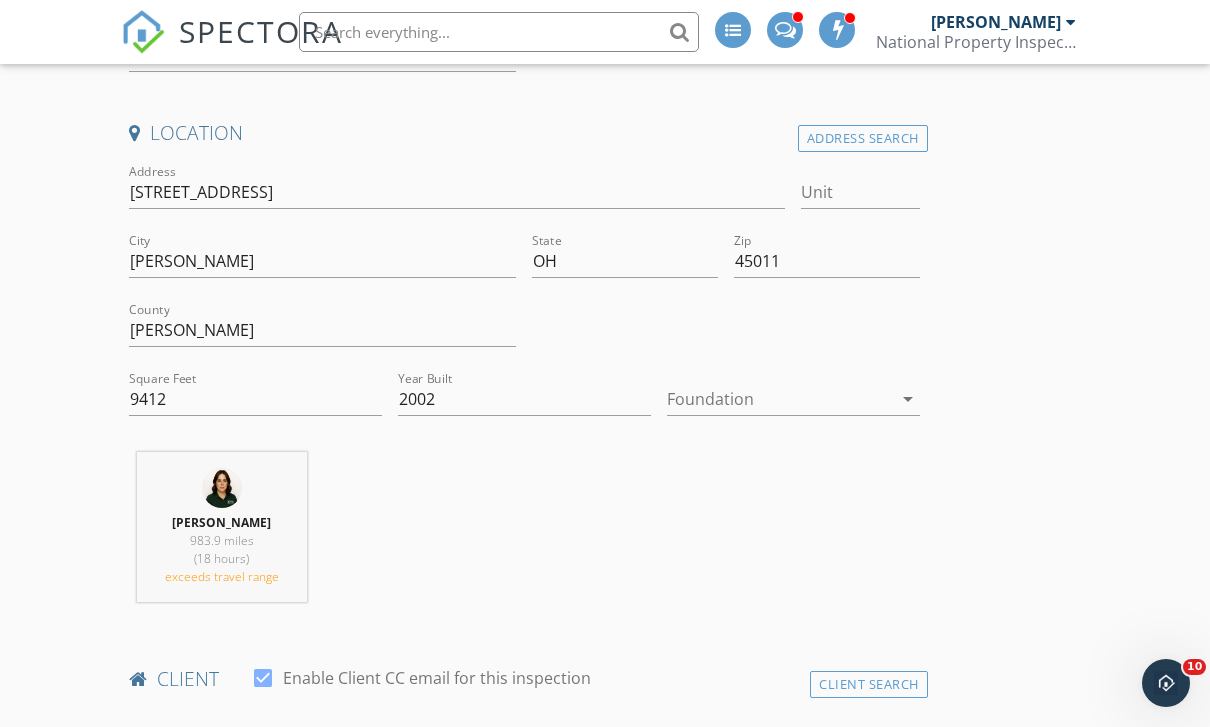
click at [882, 383] on div at bounding box center [779, 399] width 225 height 32
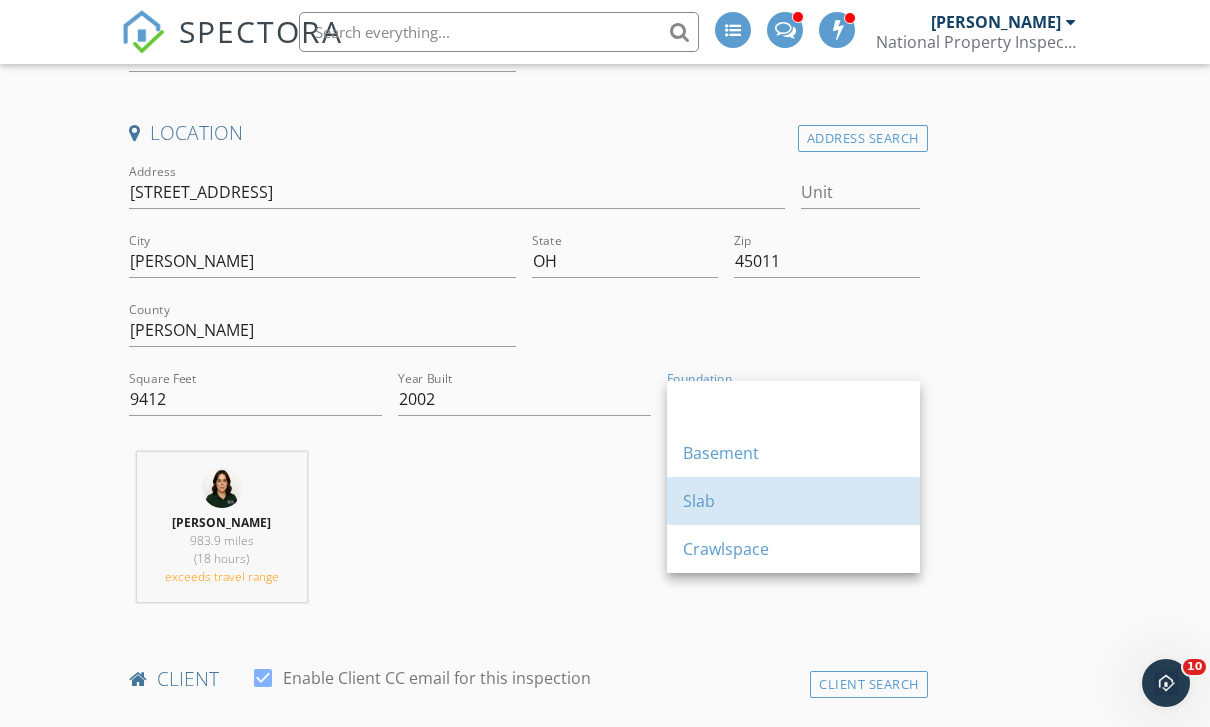
click at [823, 501] on div "Slab" at bounding box center [793, 501] width 221 height 24
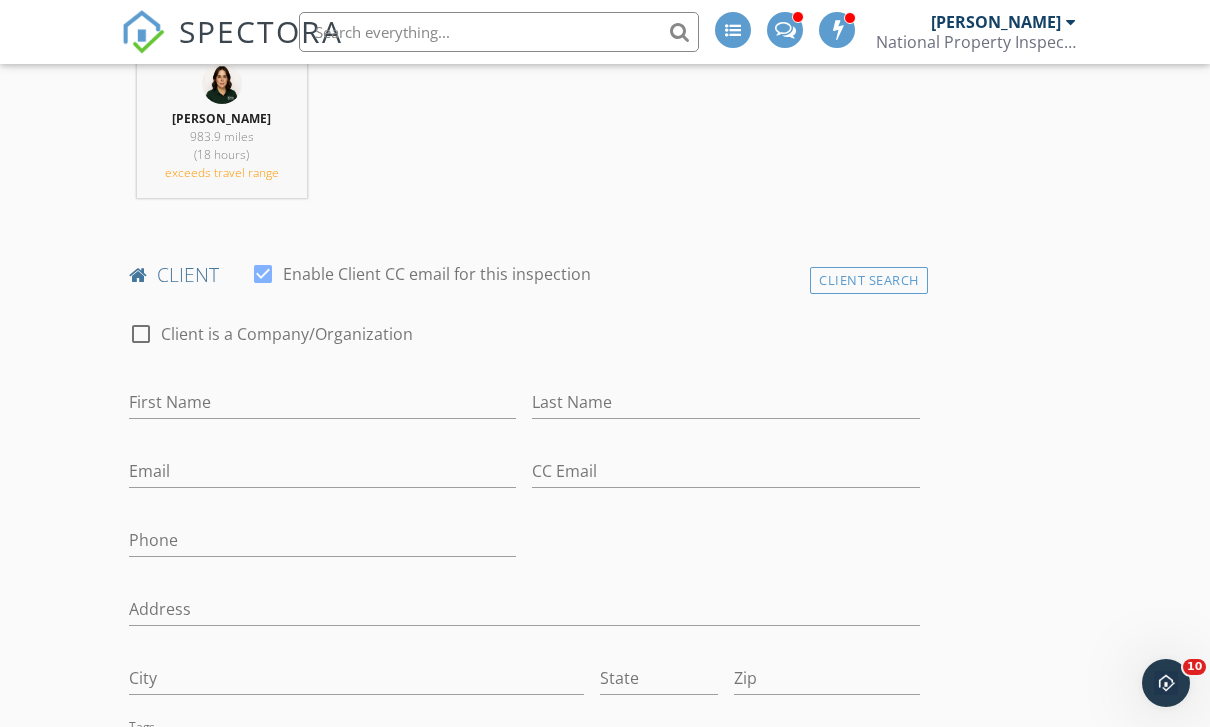
scroll to position [912, 0]
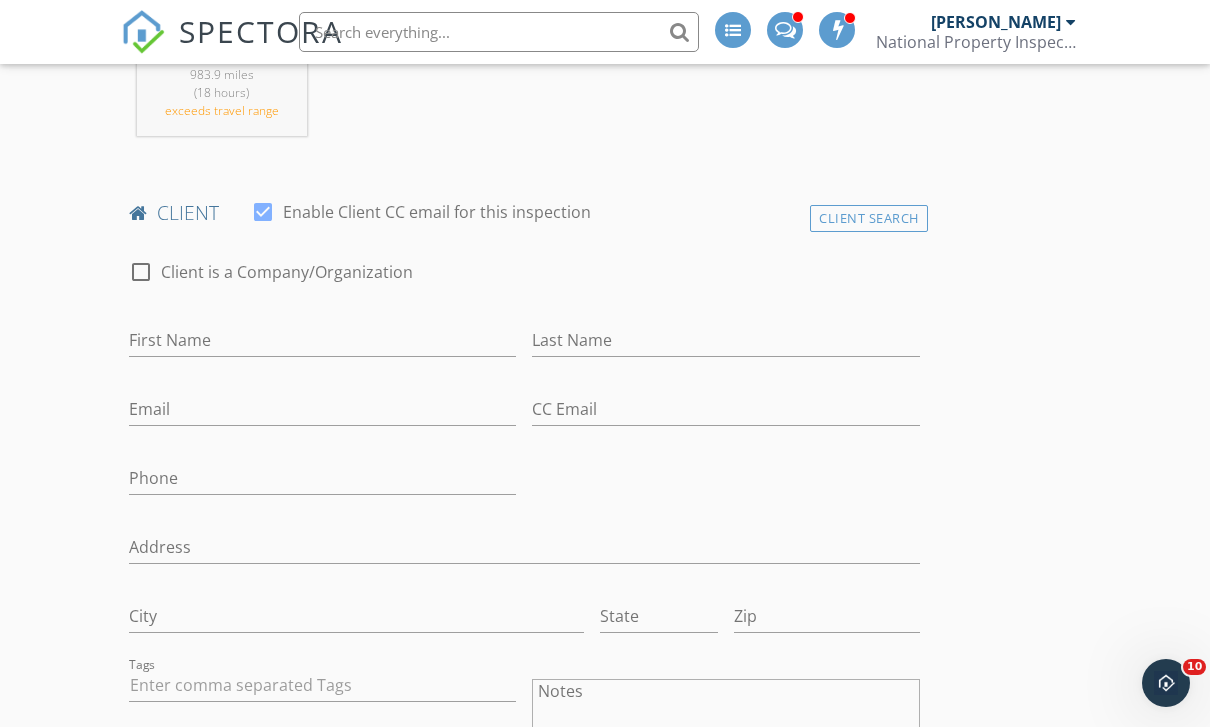
click at [132, 267] on div at bounding box center [141, 272] width 34 height 34
checkbox input "true"
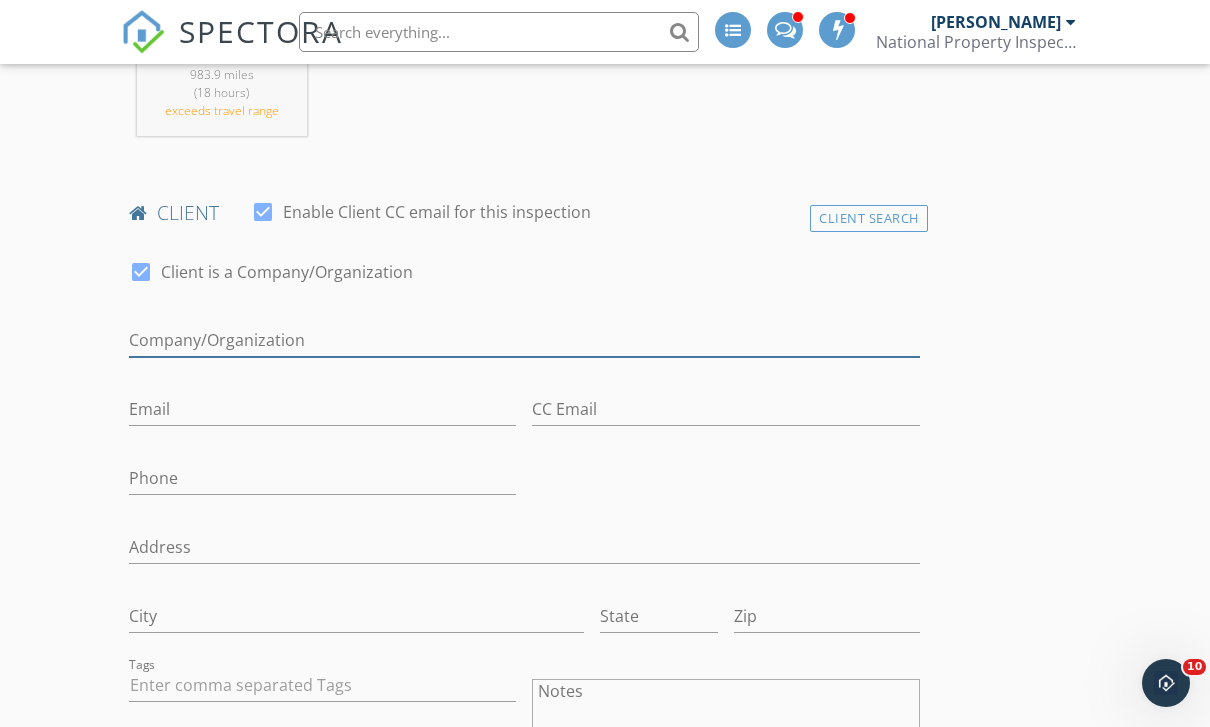
click at [158, 341] on input "Enable Client CC email for this inspection" at bounding box center [524, 340] width 791 height 33
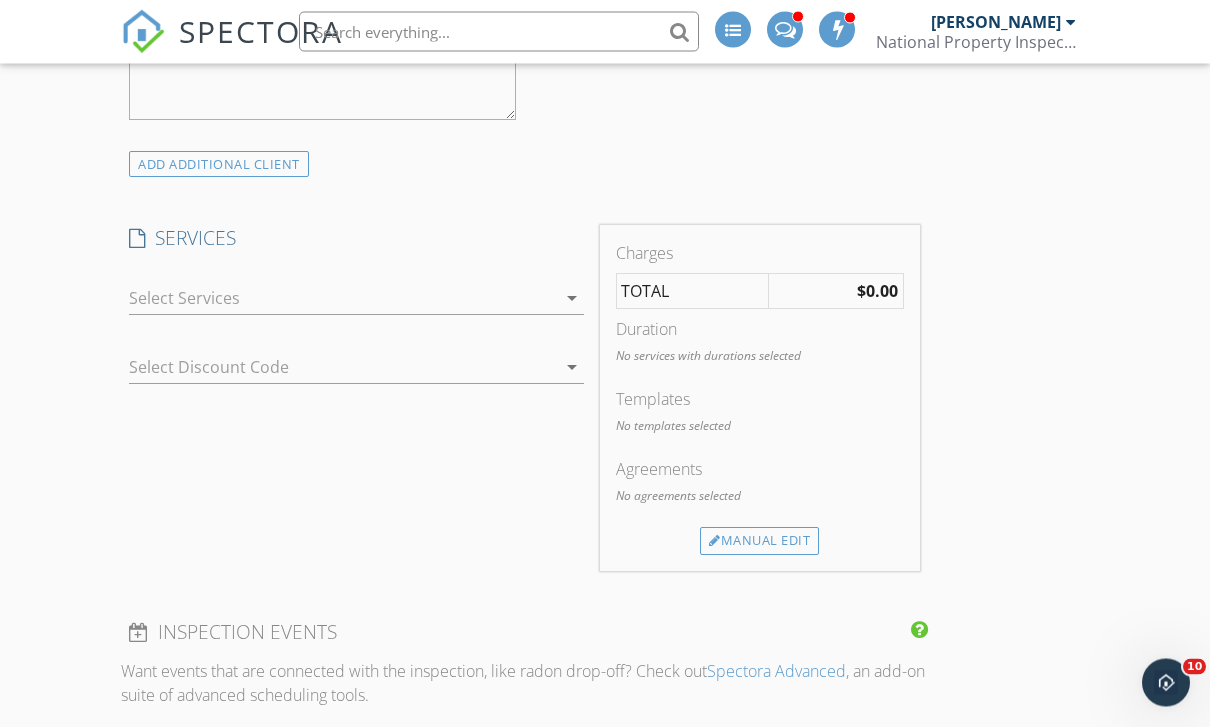
scroll to position [1727, 0]
type input "April Housing"
click at [502, 291] on div at bounding box center [342, 298] width 427 height 32
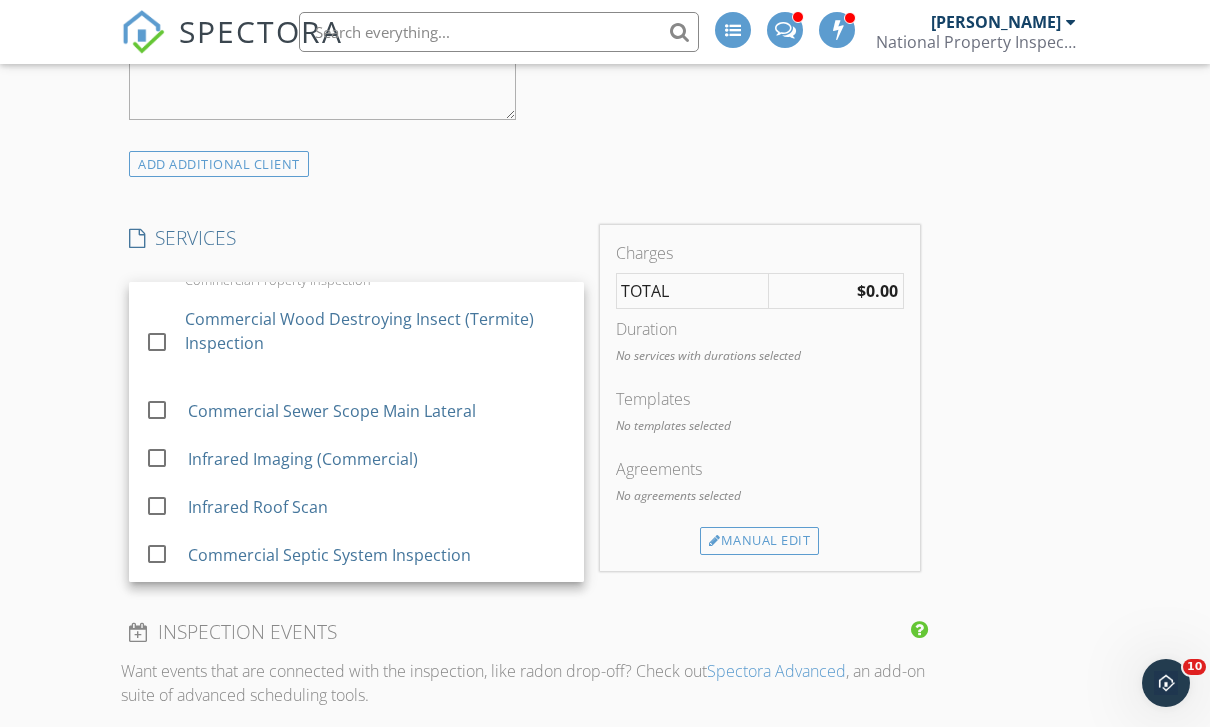
scroll to position [640, 0]
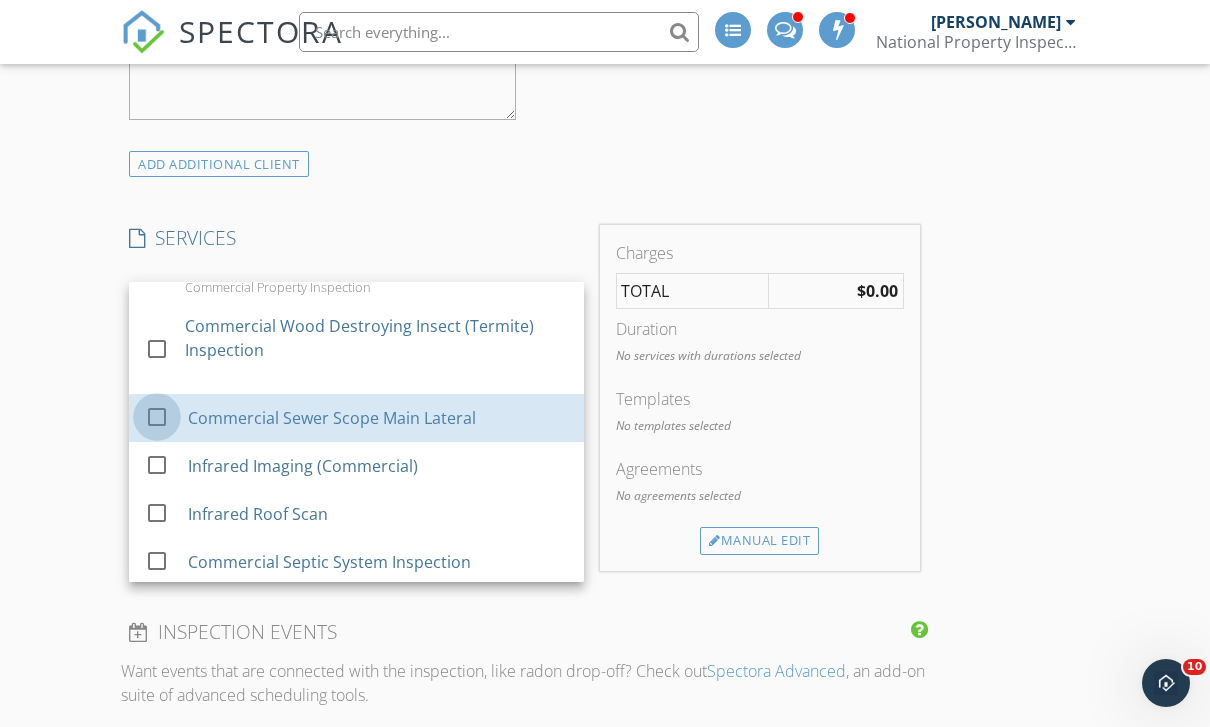
click at [156, 399] on div at bounding box center [157, 416] width 34 height 34
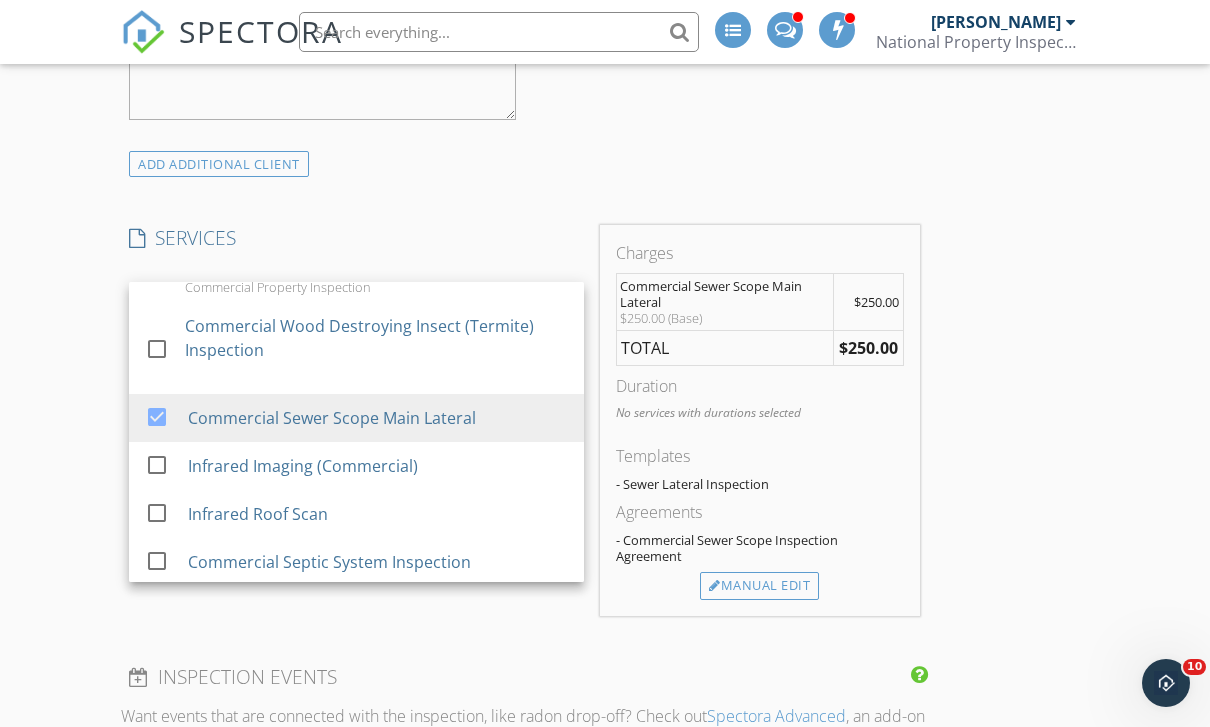
click at [790, 591] on div "Manual Edit" at bounding box center [759, 586] width 119 height 28
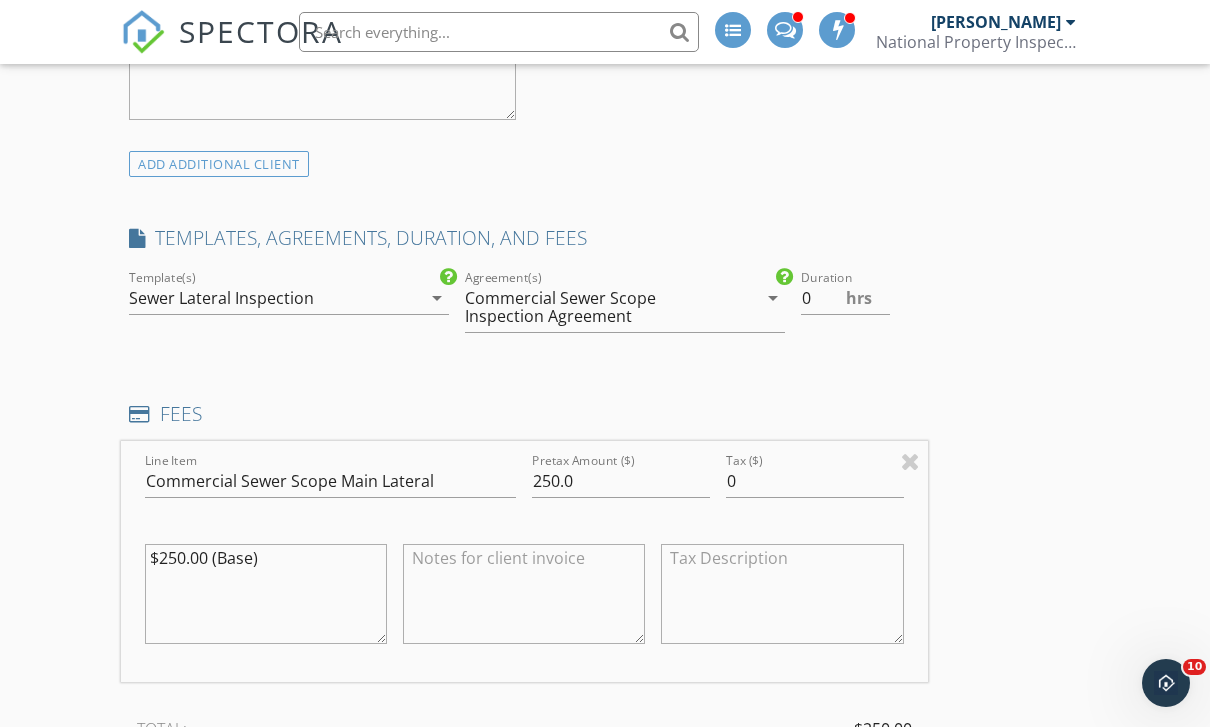
scroll to position [1697, 0]
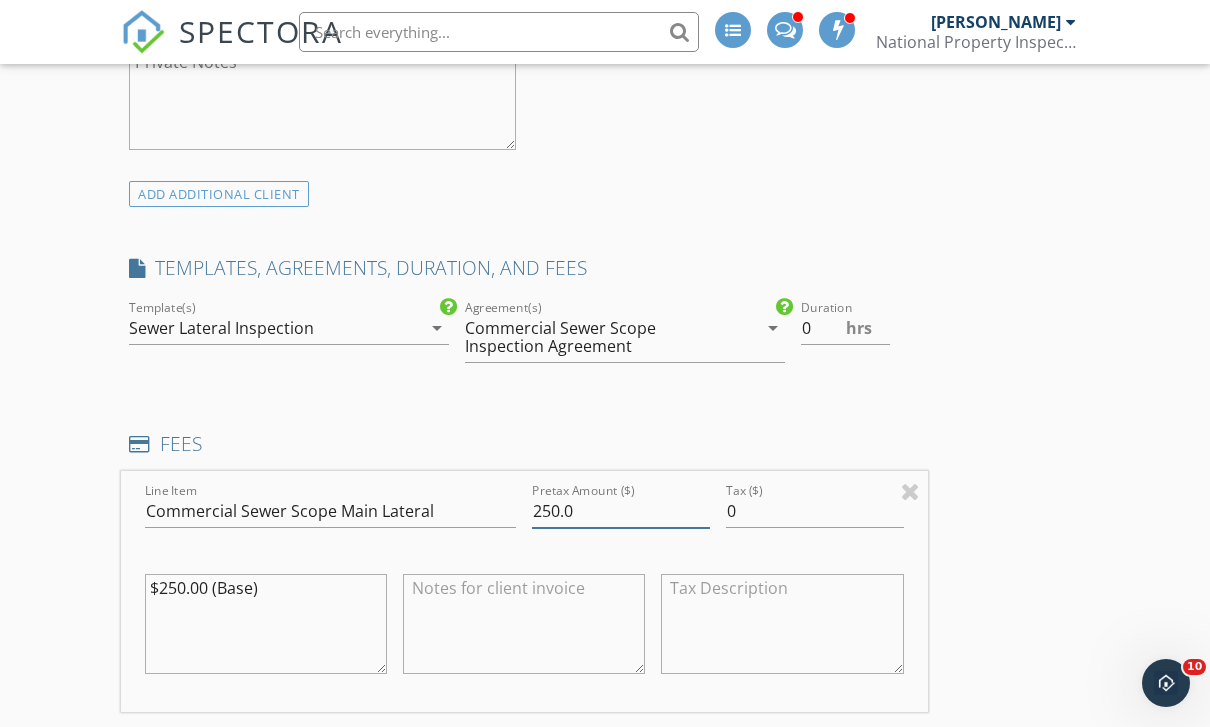
click at [627, 511] on input "250.0" at bounding box center [621, 511] width 178 height 33
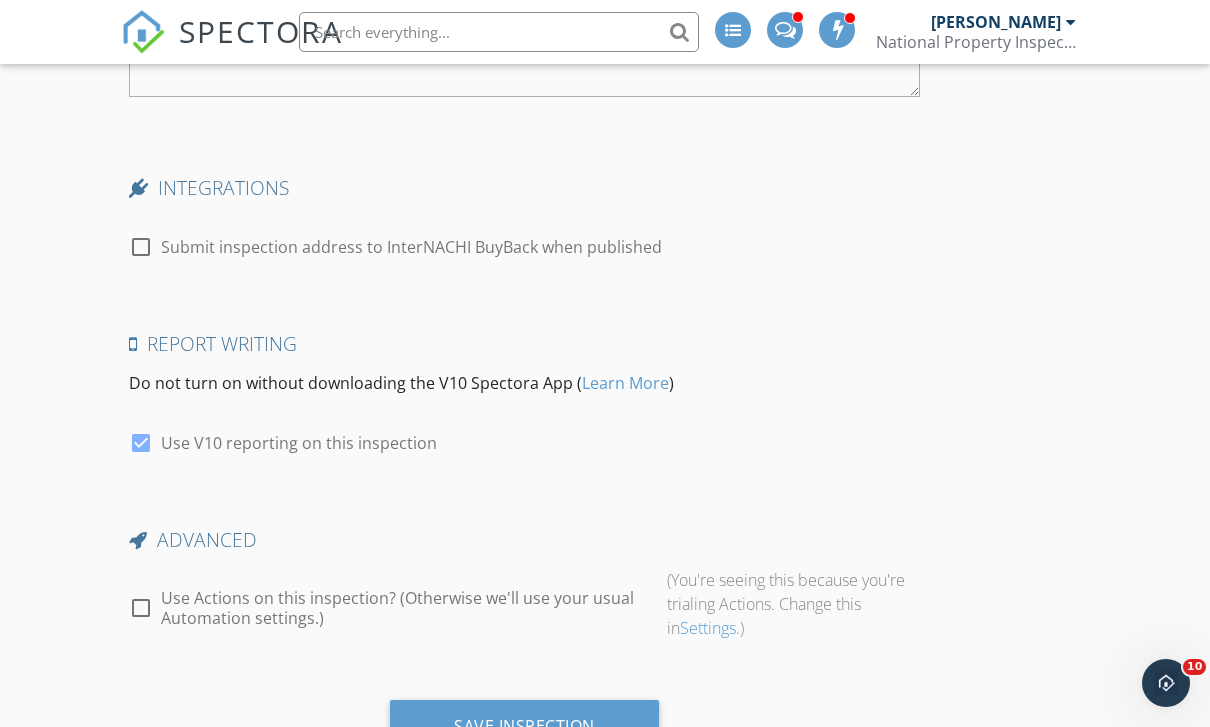
scroll to position [3895, 0]
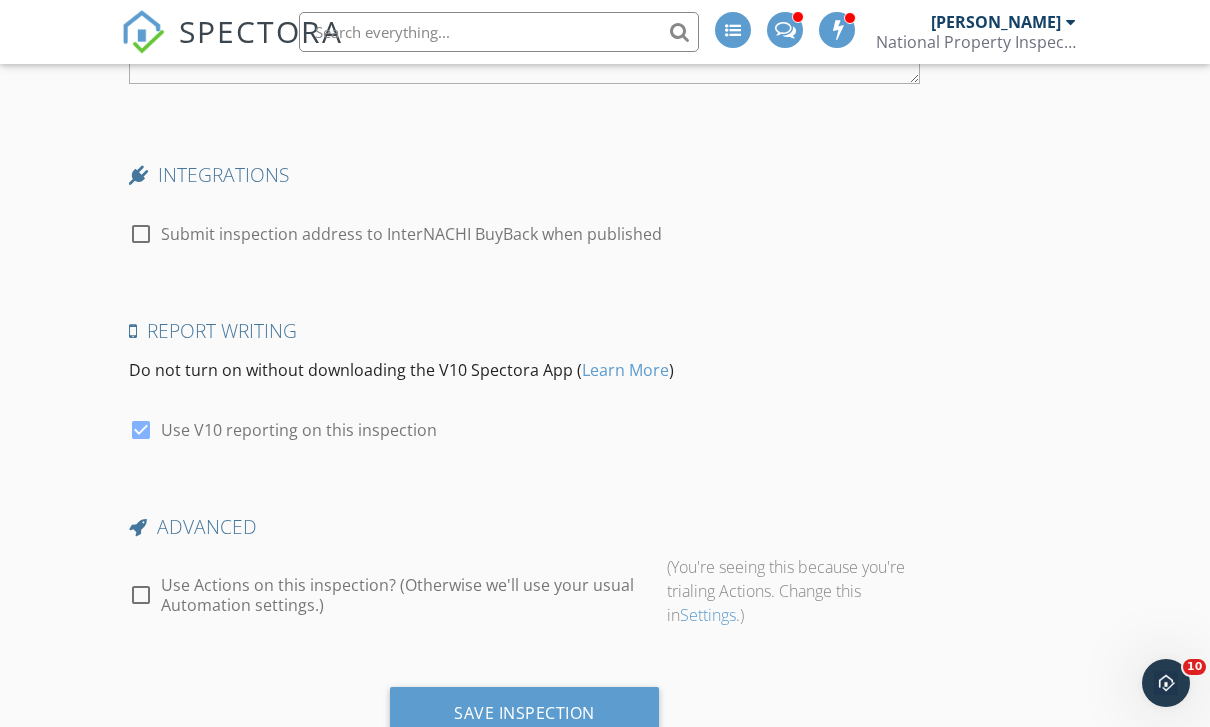
type input "25485"
click at [575, 703] on div "Save Inspection" at bounding box center [524, 713] width 141 height 20
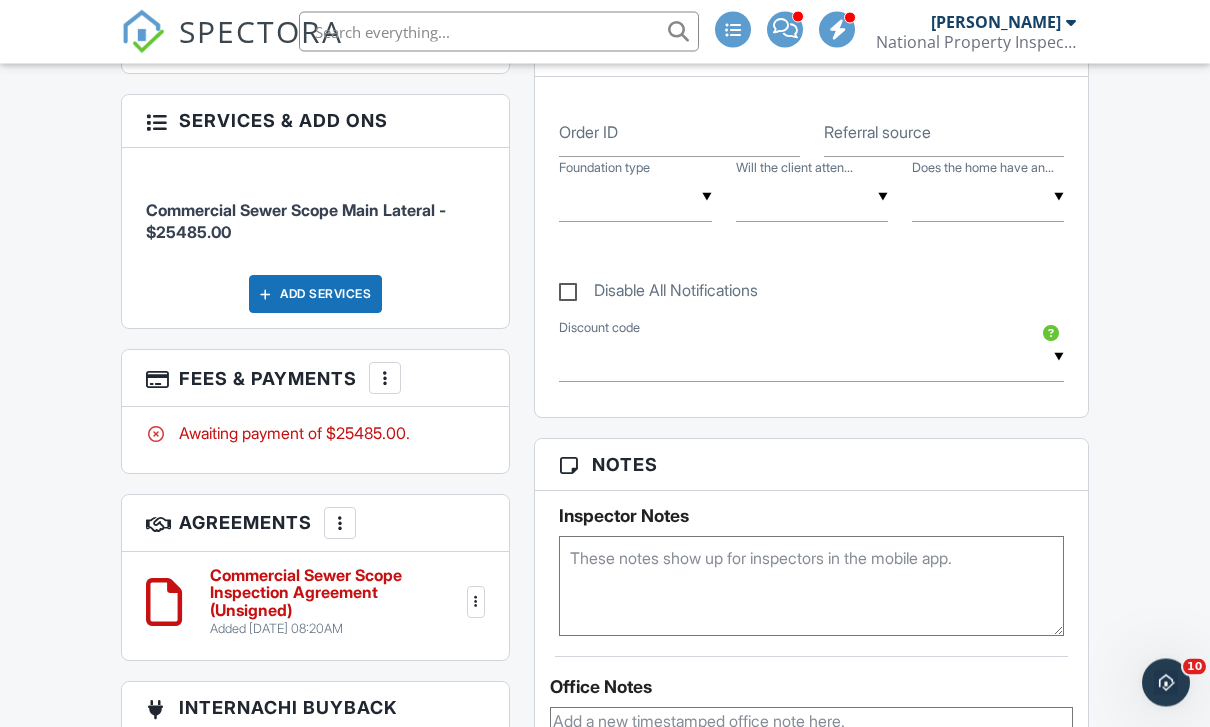
scroll to position [1087, 0]
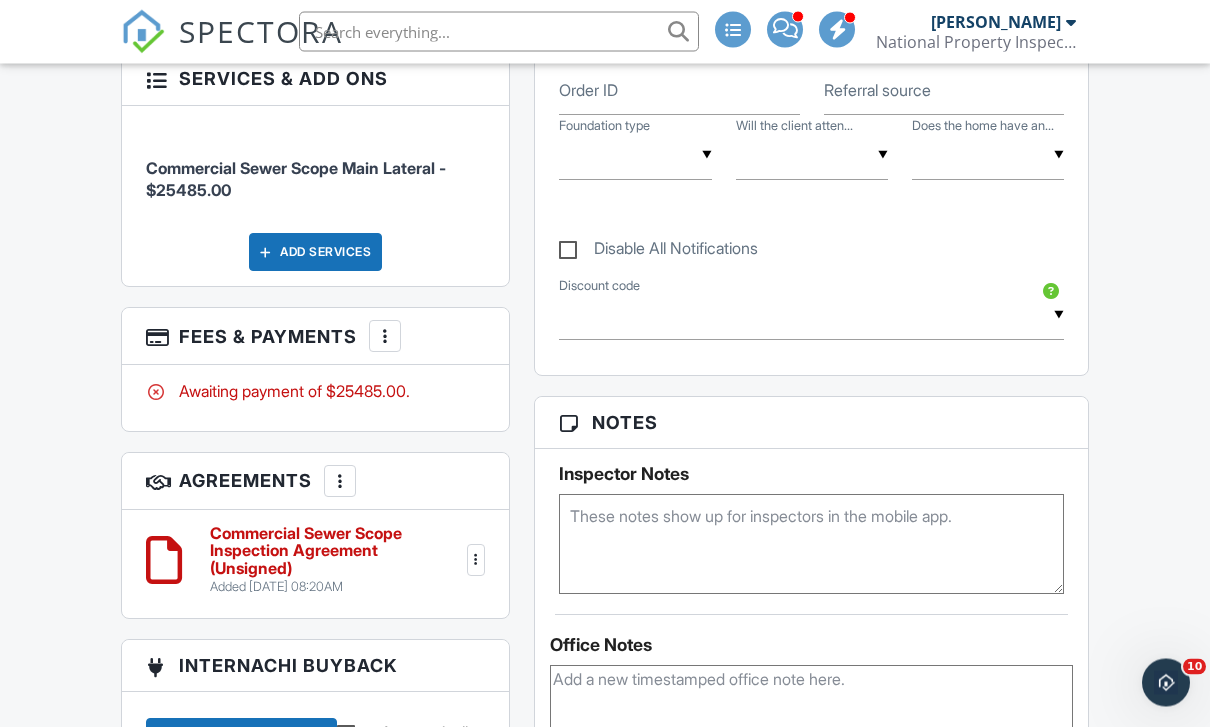
click at [391, 321] on div "More" at bounding box center [385, 337] width 32 height 32
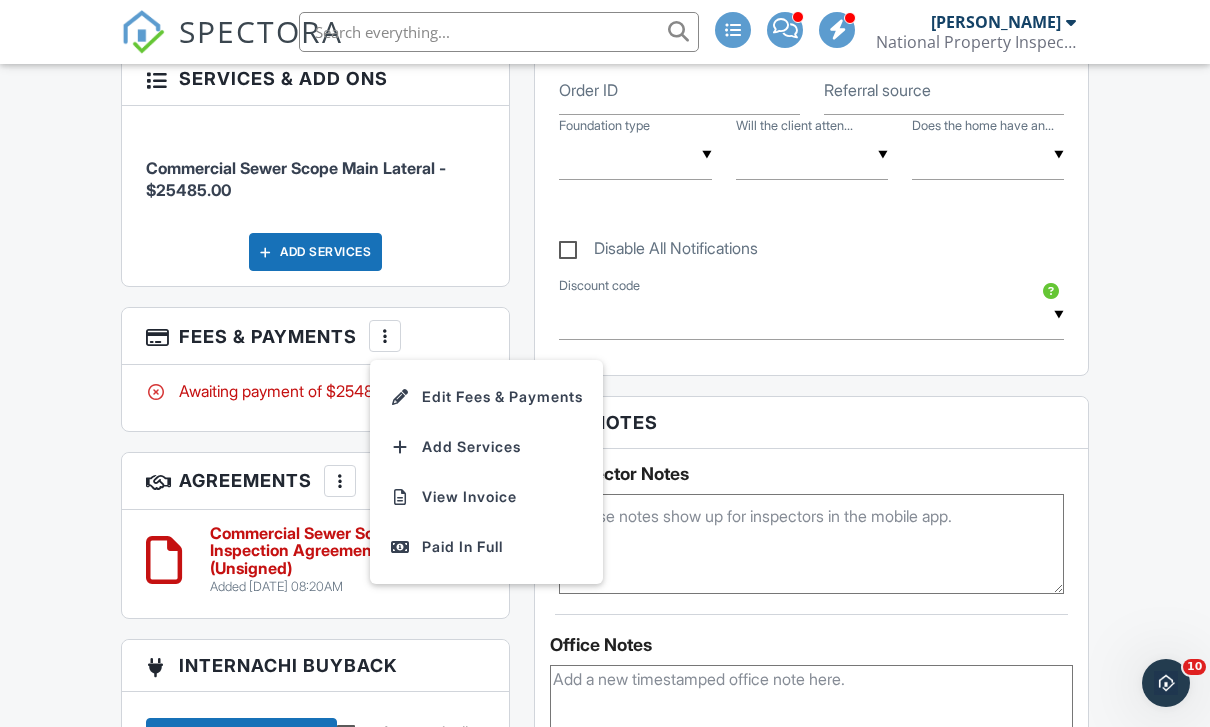
click at [481, 522] on li "Paid In Full" at bounding box center [486, 547] width 209 height 50
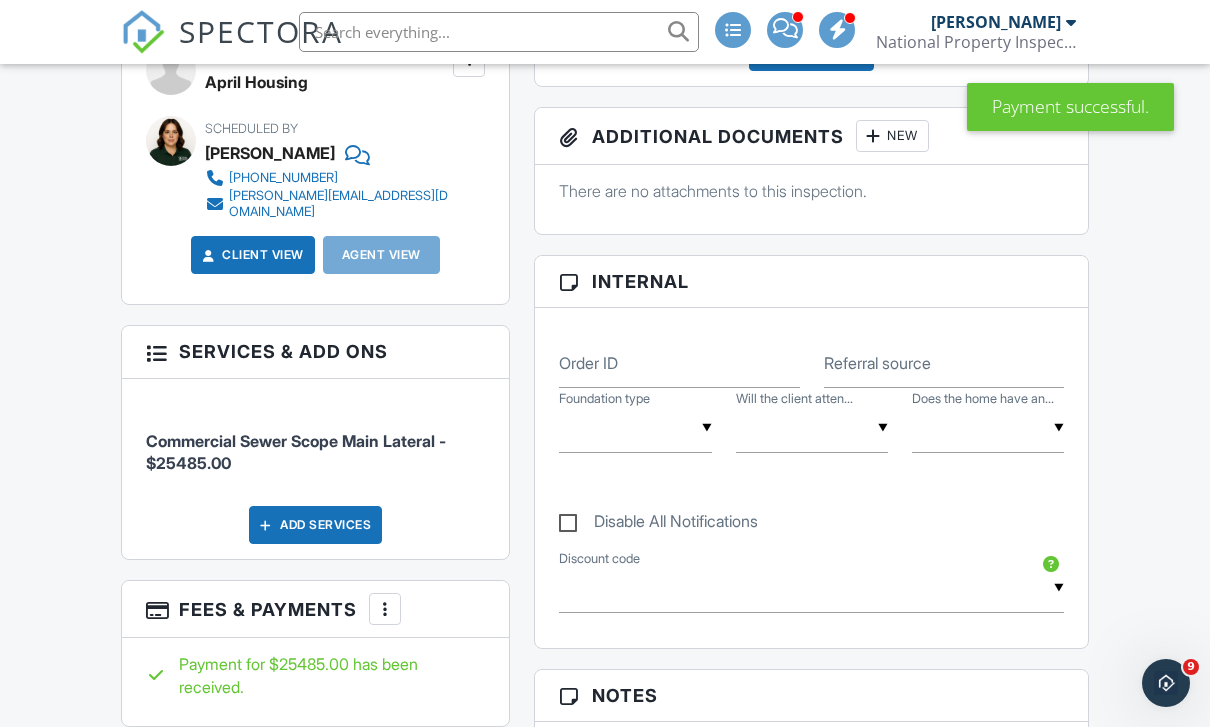
scroll to position [827, 0]
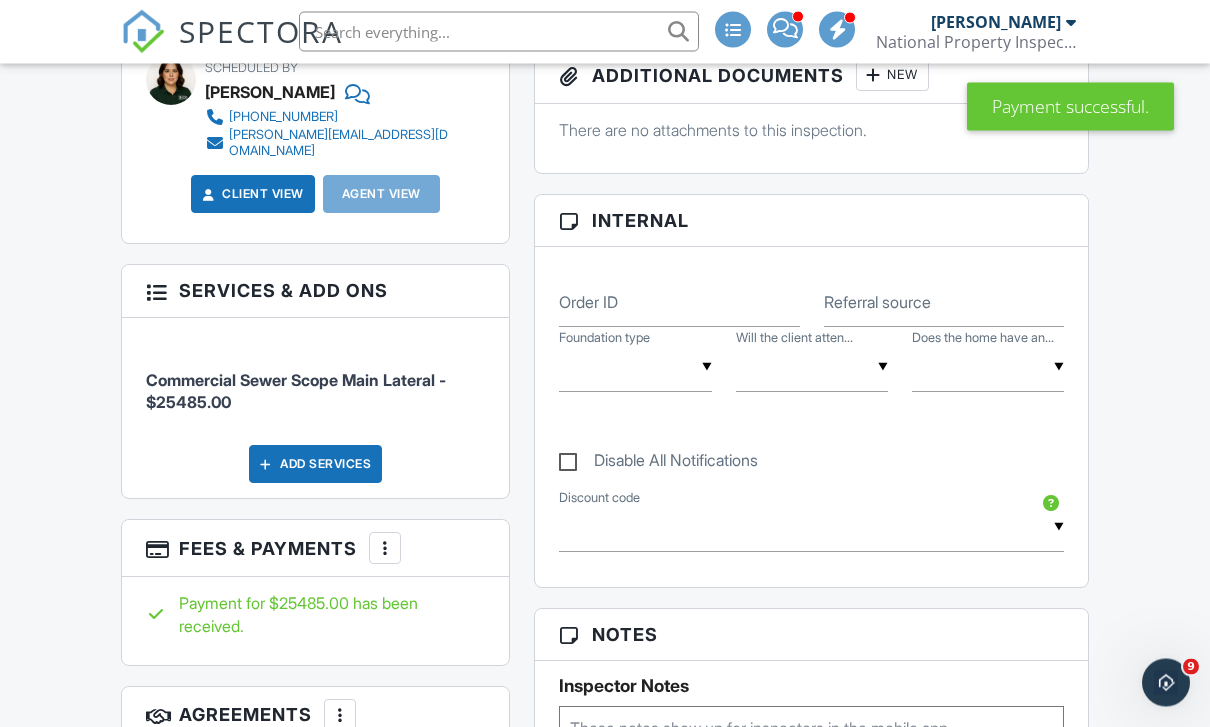
click at [375, 533] on div "More" at bounding box center [385, 549] width 32 height 32
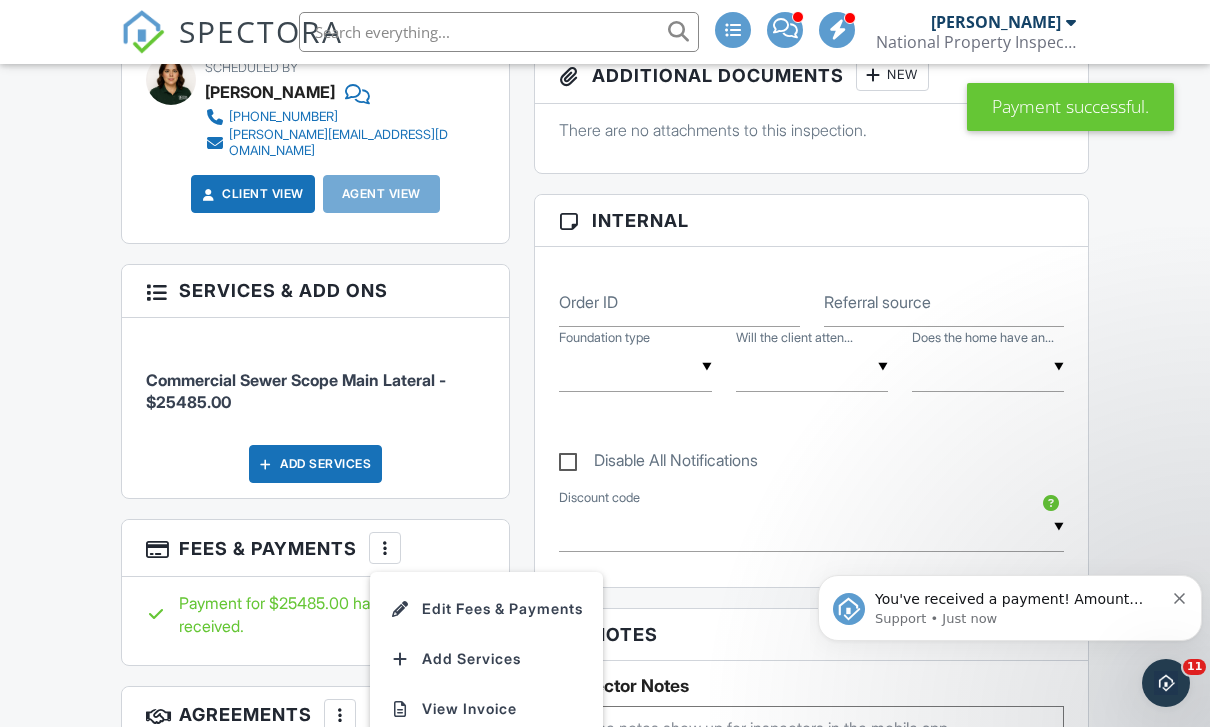
scroll to position [0, 0]
click at [550, 590] on li "Edit Fees & Payments" at bounding box center [486, 609] width 209 height 50
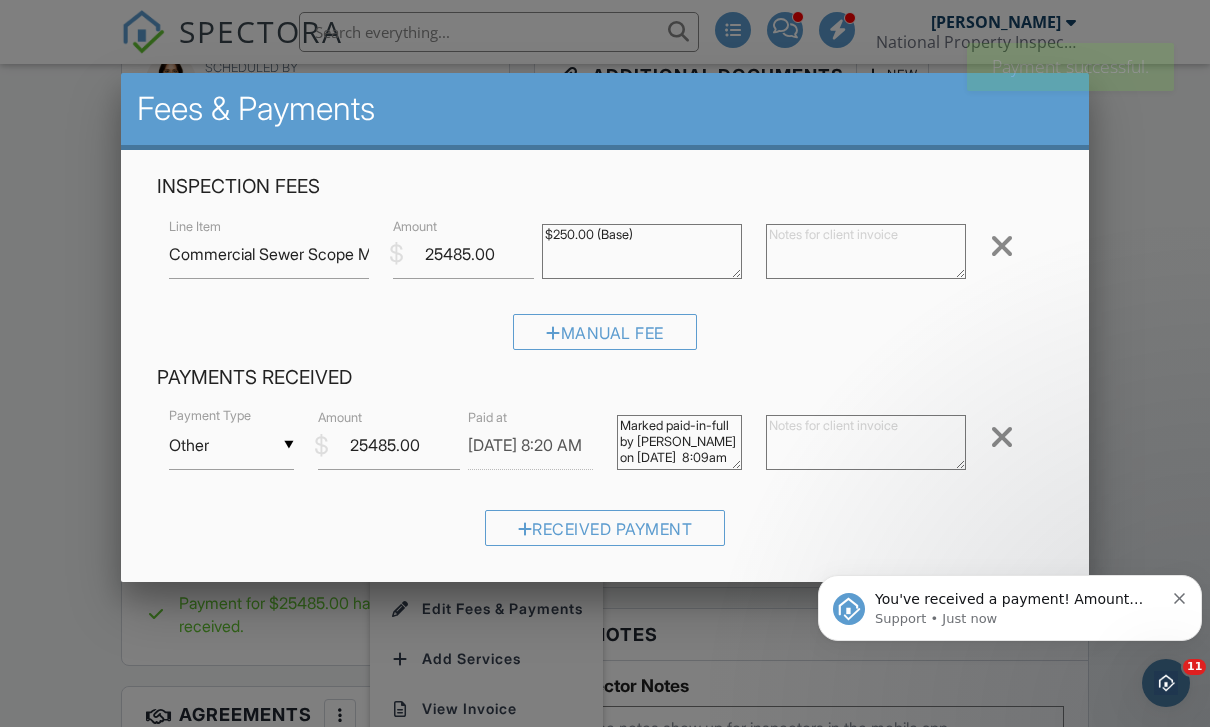
click at [1004, 453] on div at bounding box center [1002, 437] width 24 height 32
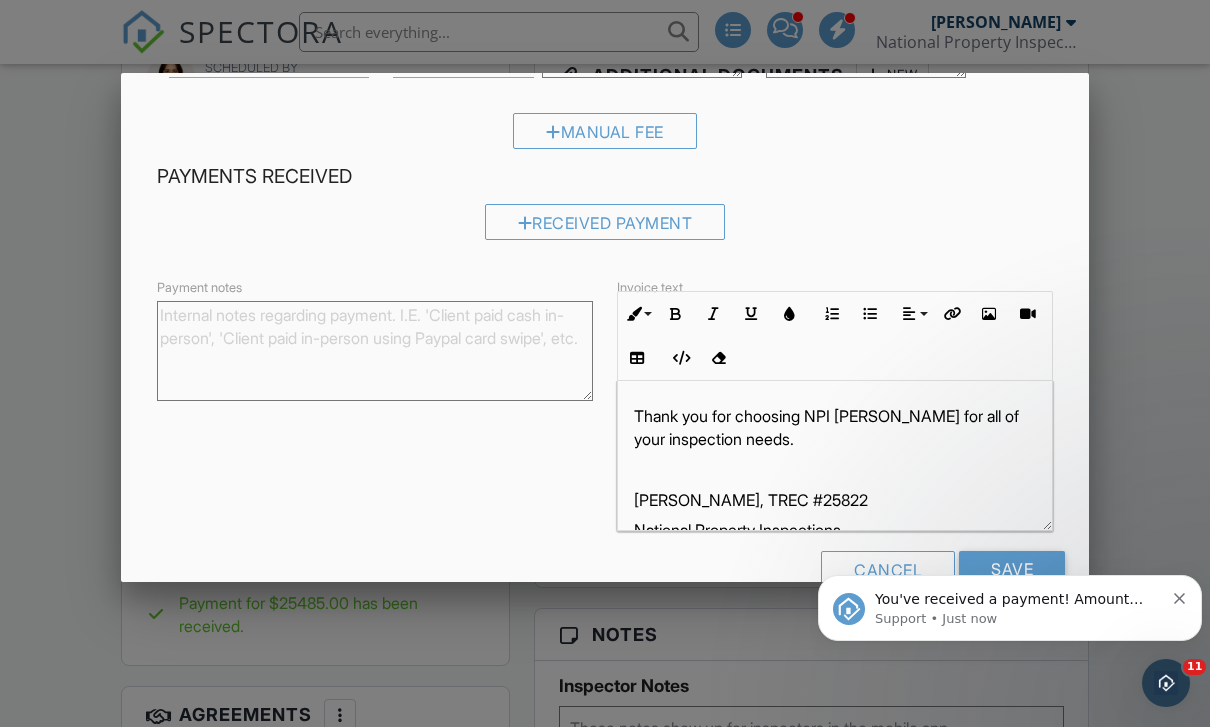
scroll to position [199, 0]
click at [1032, 589] on input "Save" at bounding box center [1012, 571] width 106 height 36
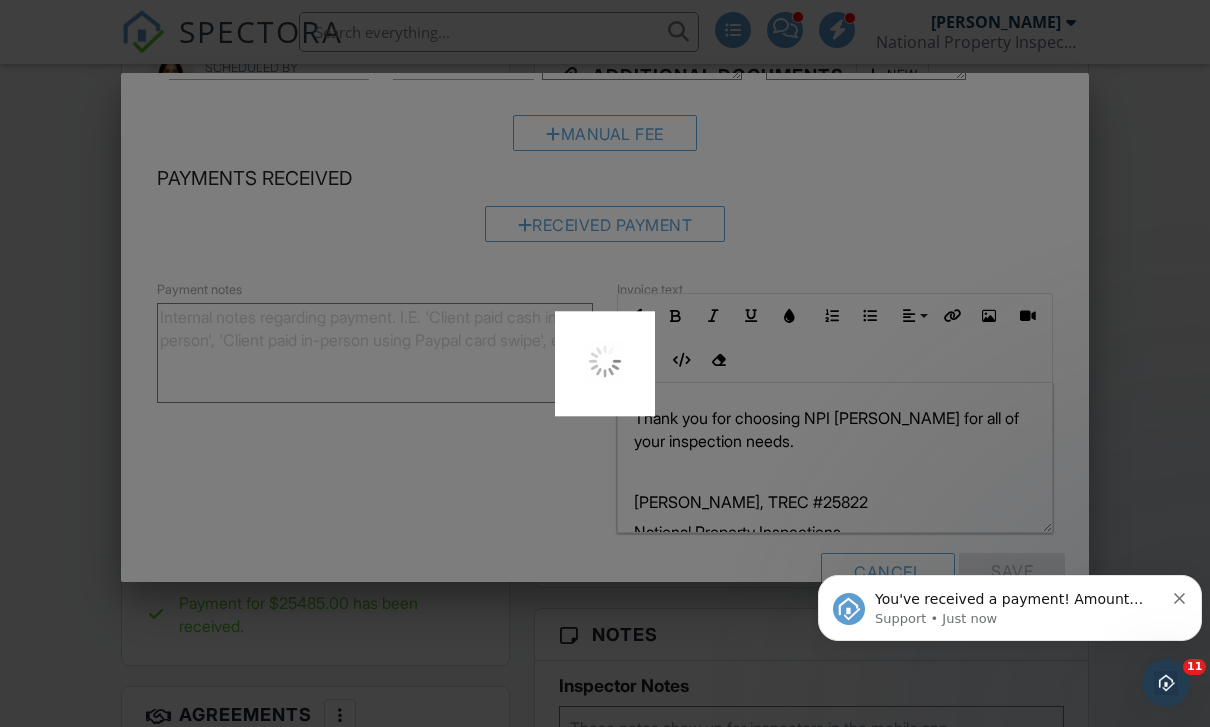
click at [1176, 604] on icon "Dismiss notification" at bounding box center [1179, 598] width 11 height 11
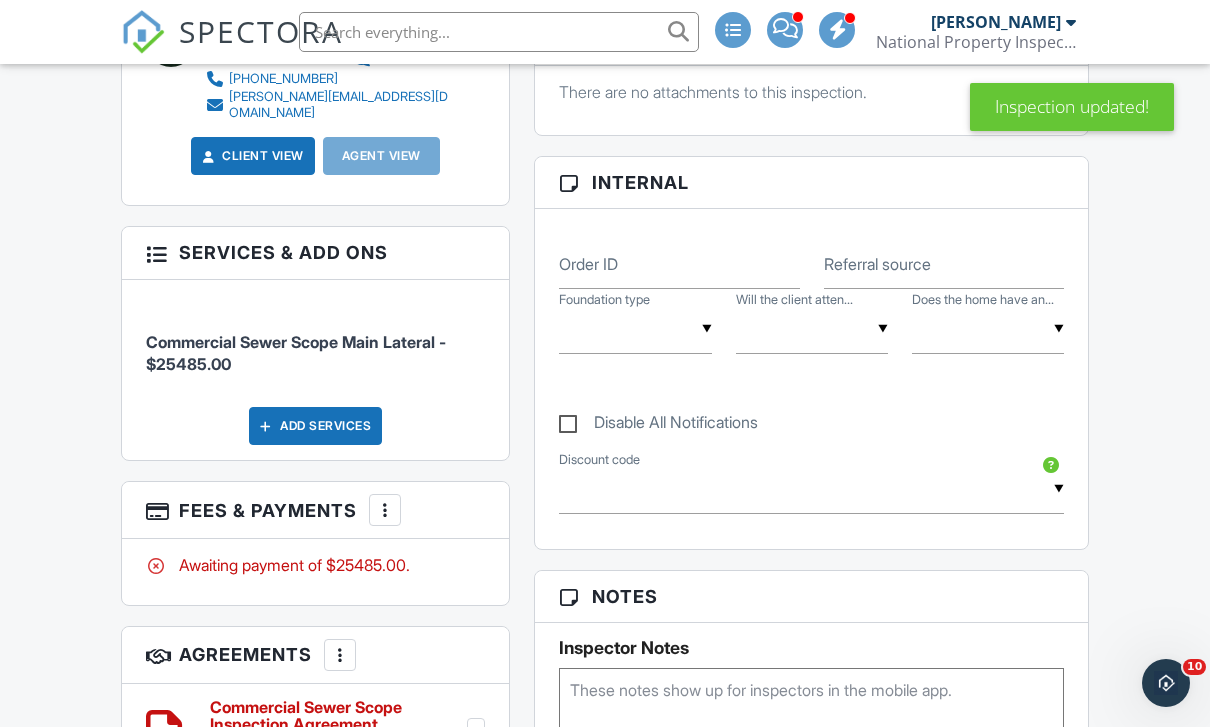
scroll to position [953, 0]
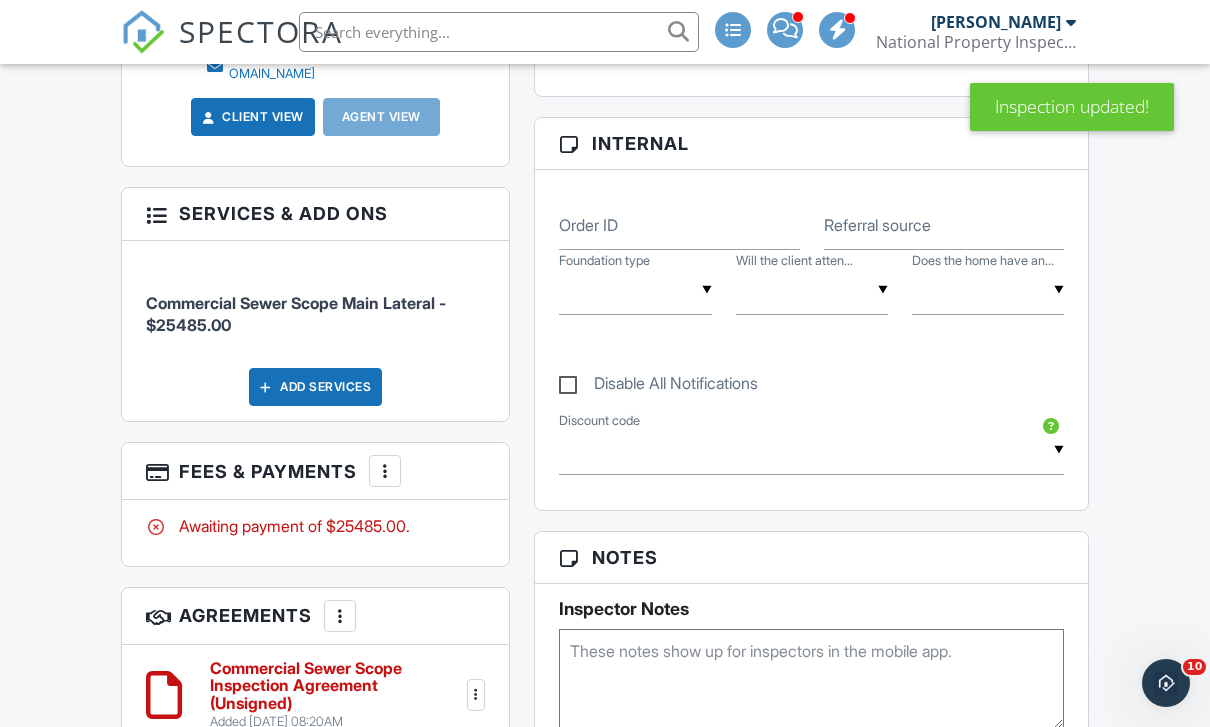
click at [388, 461] on div at bounding box center [385, 471] width 20 height 20
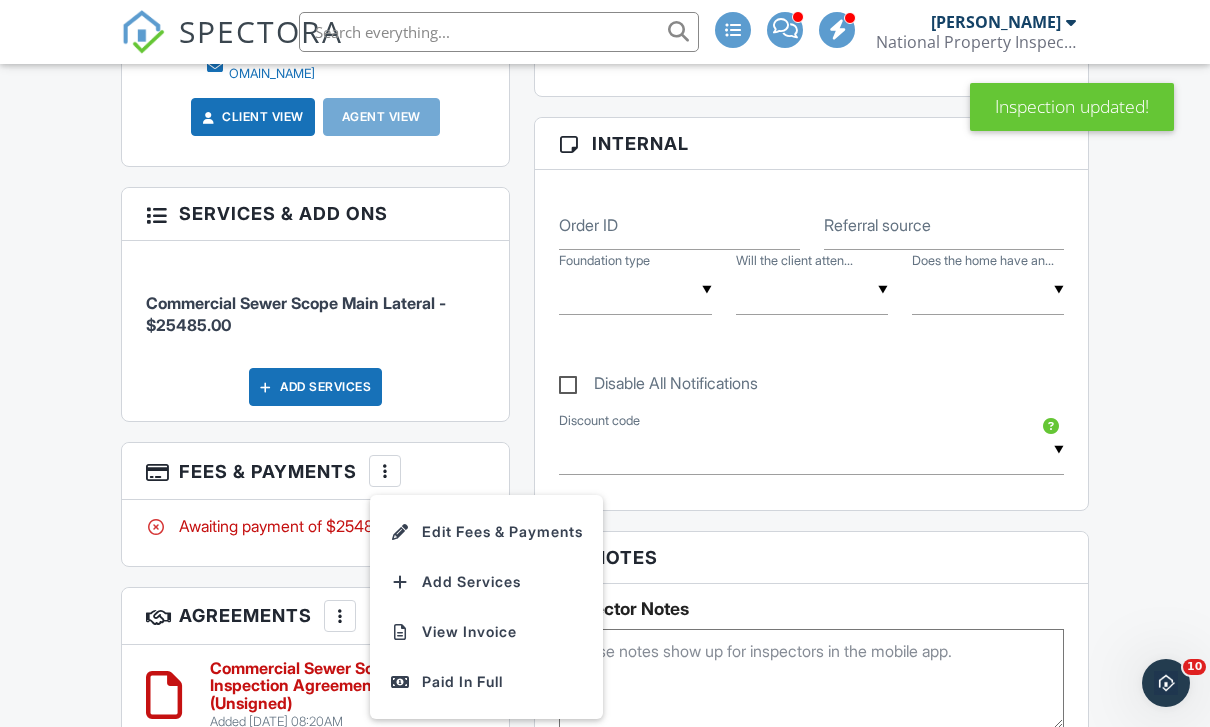
click at [510, 624] on li "View Invoice" at bounding box center [486, 632] width 209 height 50
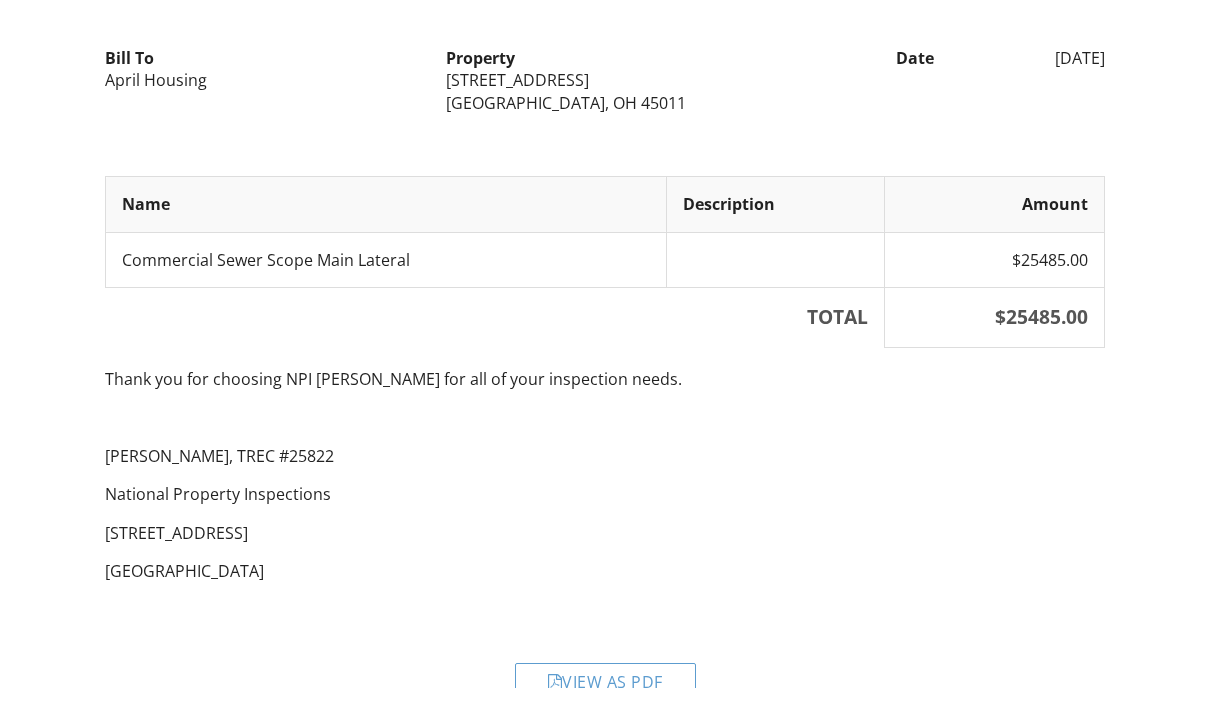
scroll to position [108, 0]
